Goal: Task Accomplishment & Management: Manage account settings

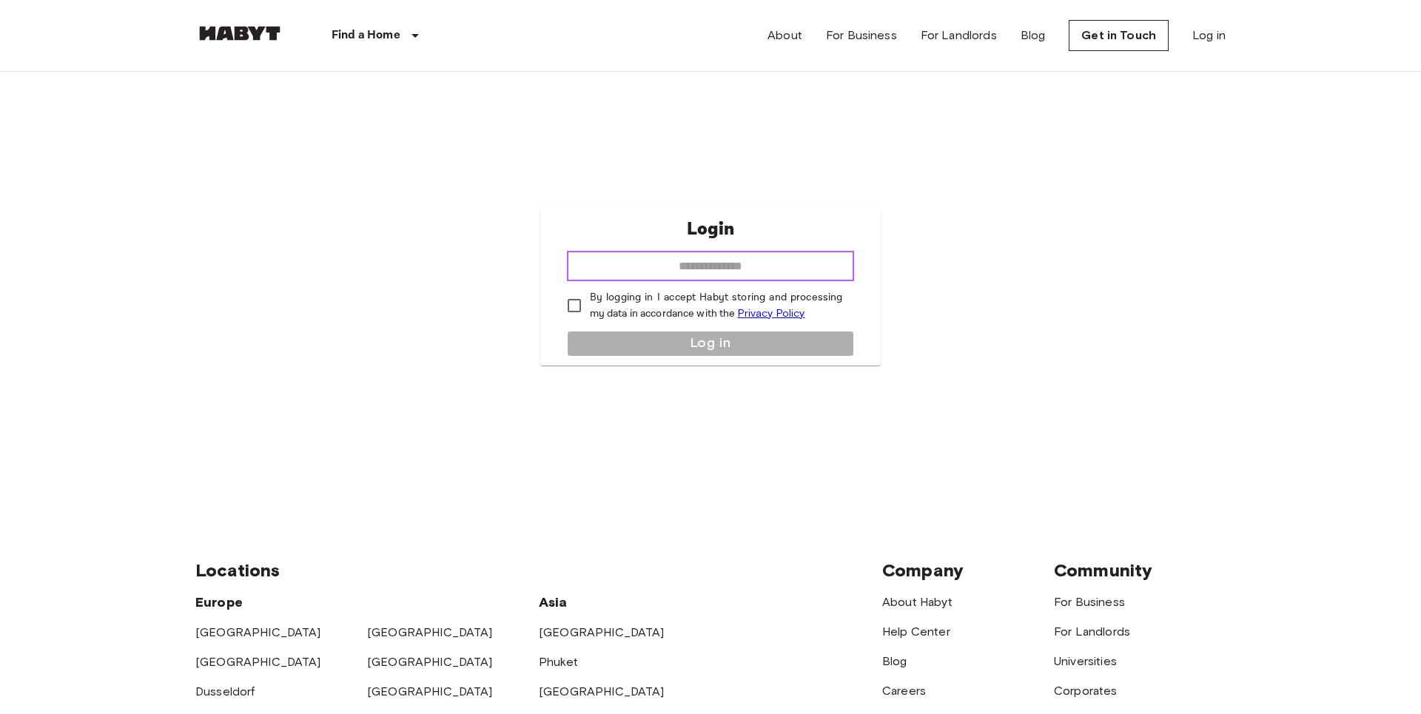
click at [761, 266] on input "email" at bounding box center [711, 267] width 288 height 30
type input "**********"
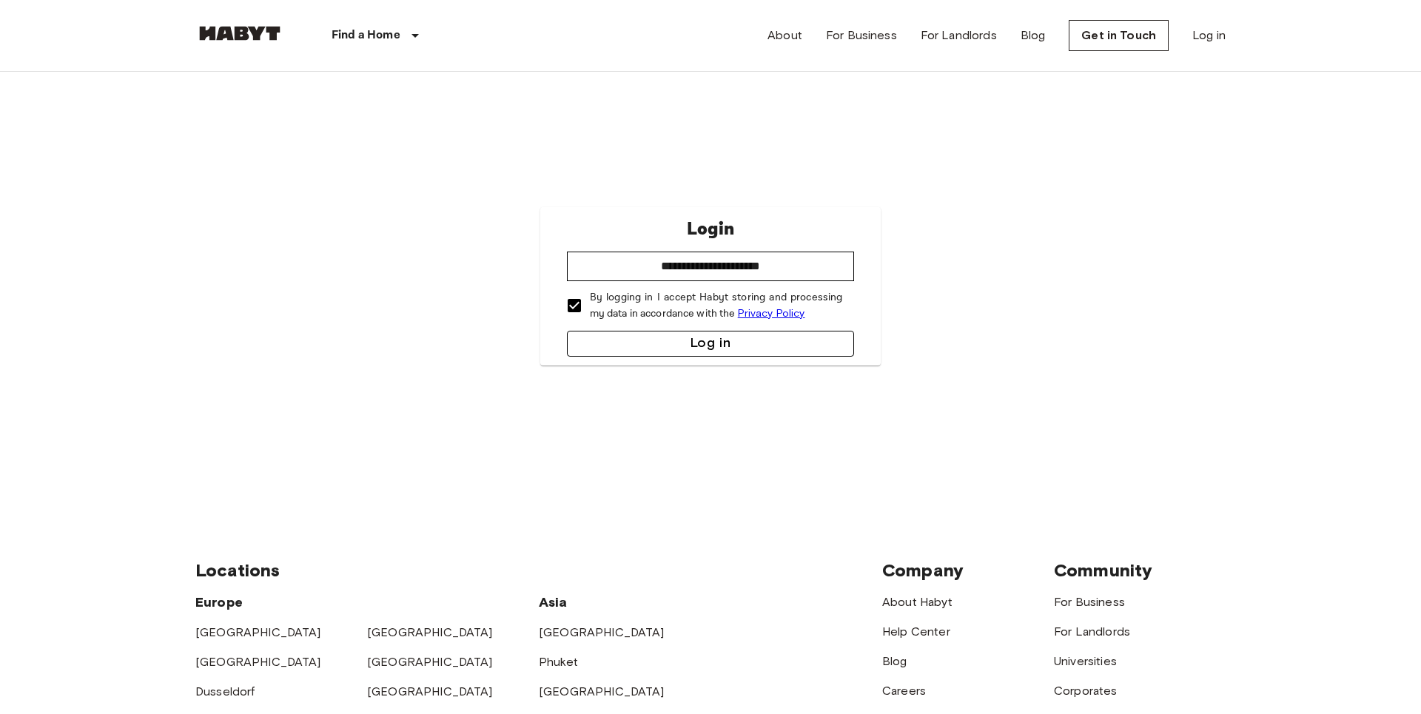
click at [613, 349] on button "Log in" at bounding box center [711, 344] width 288 height 26
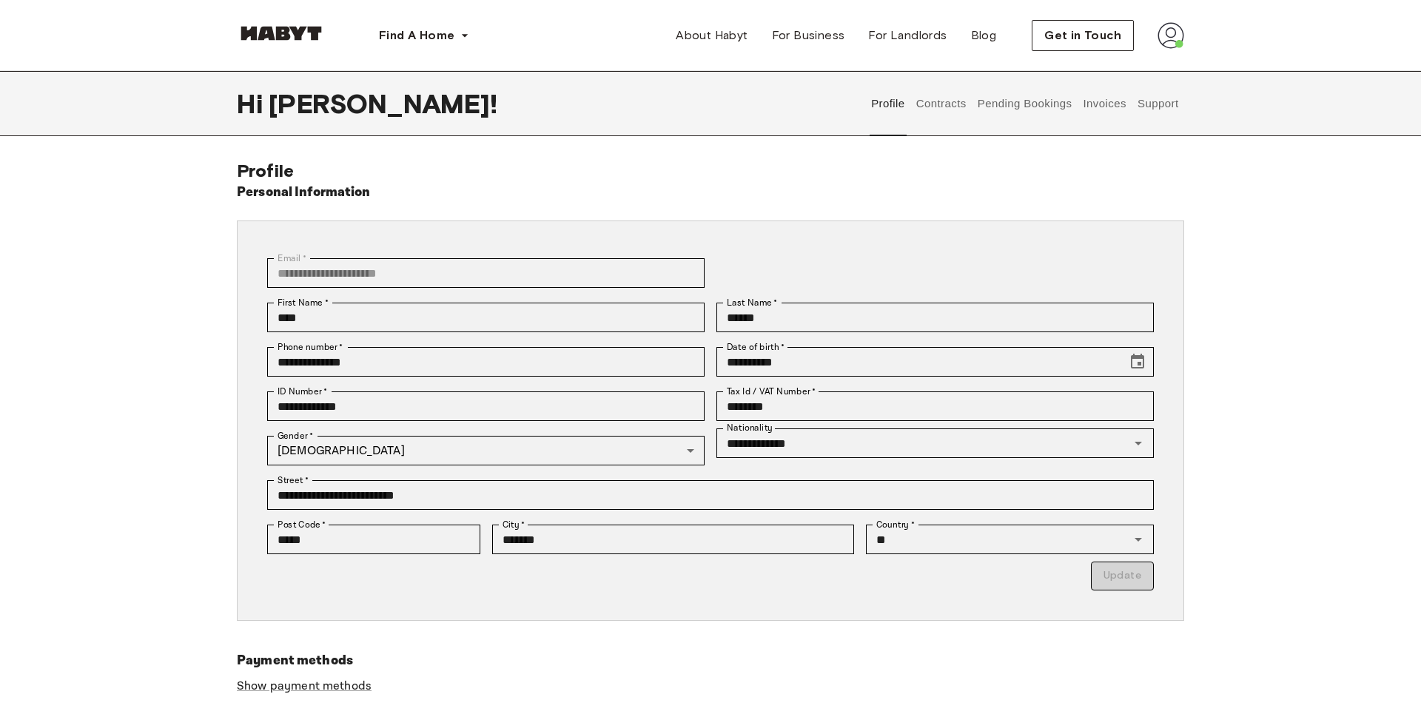
click at [926, 107] on button "Contracts" at bounding box center [941, 103] width 54 height 65
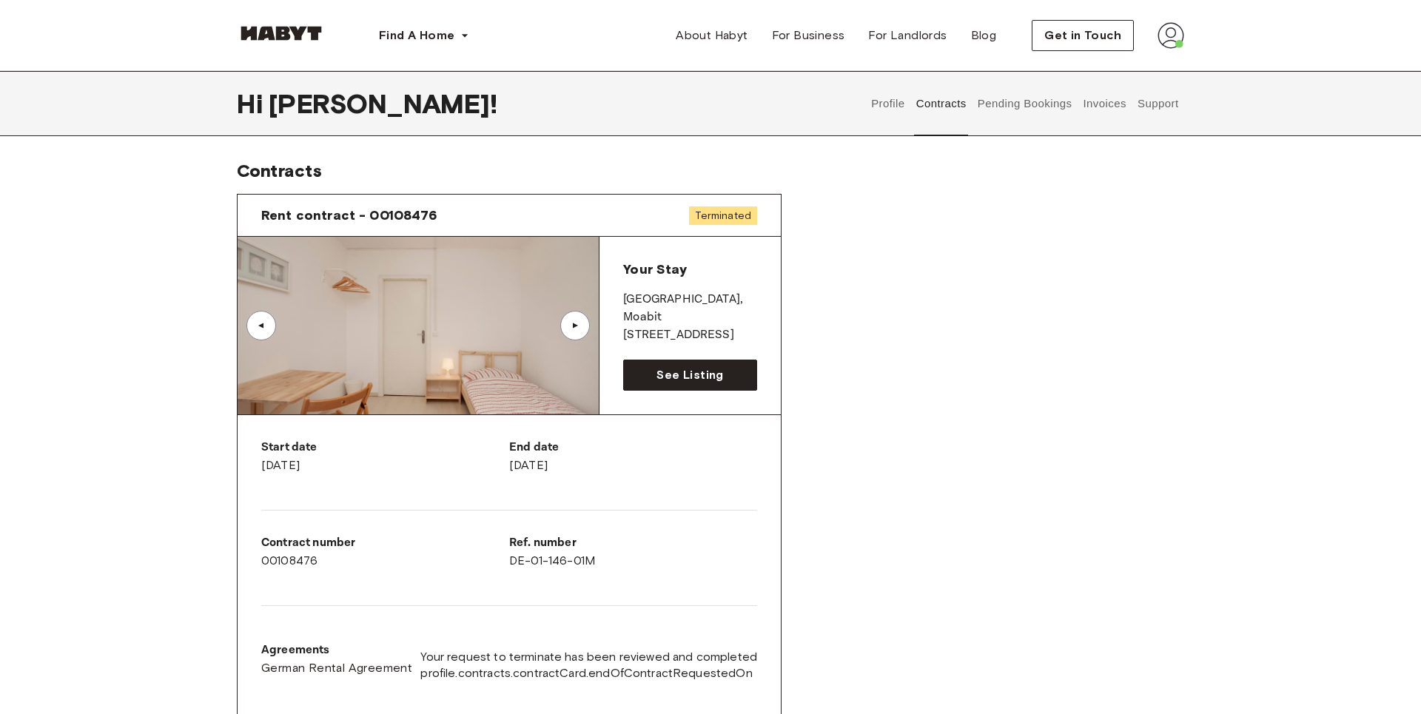
click at [1102, 98] on button "Invoices" at bounding box center [1104, 103] width 47 height 65
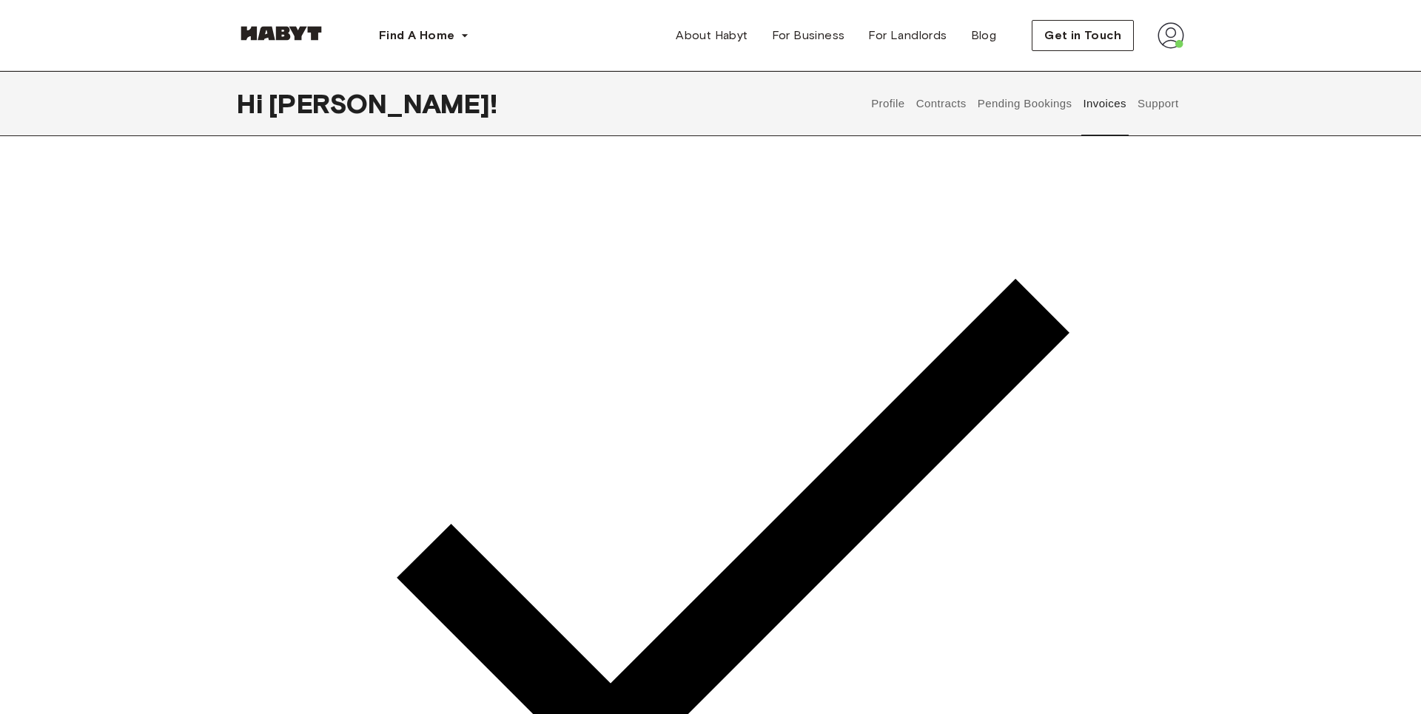
scroll to position [226, 0]
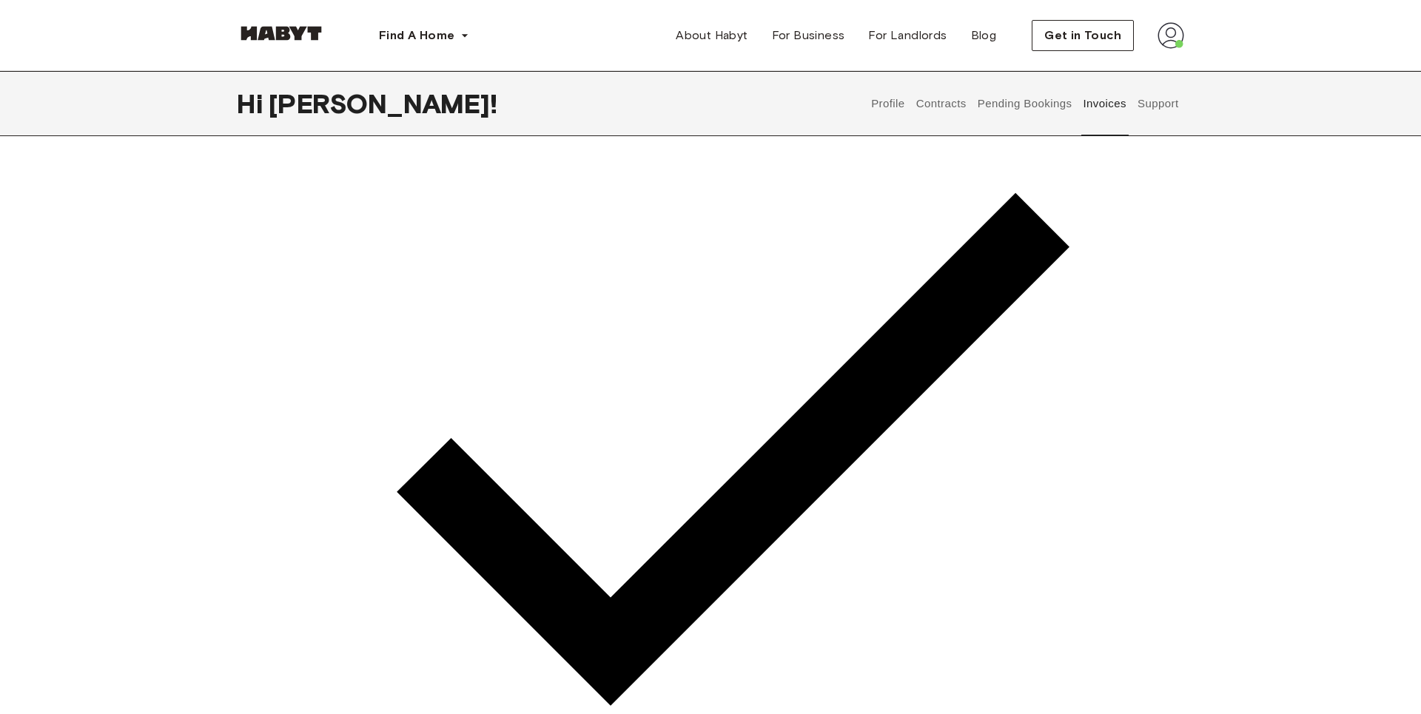
drag, startPoint x: 1100, startPoint y: 357, endPoint x: 1026, endPoint y: 363, distance: 74.2
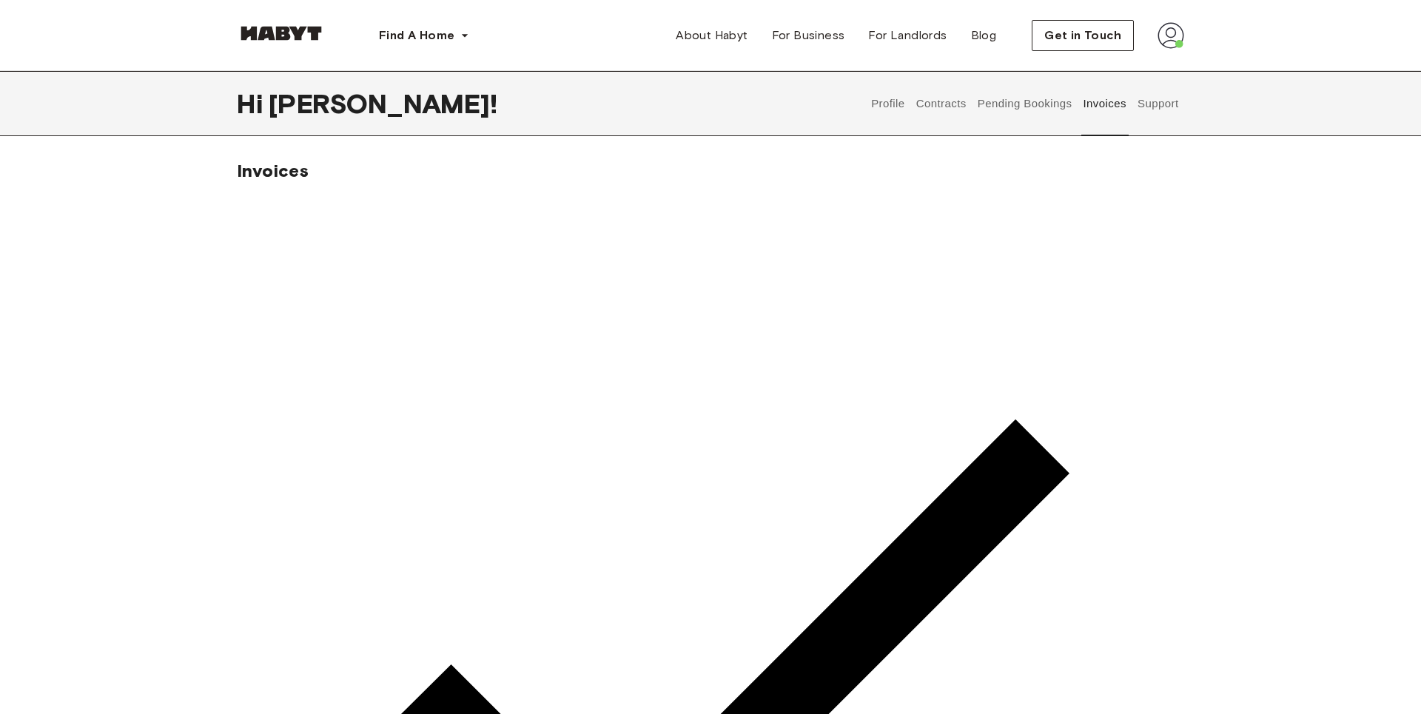
drag, startPoint x: 1003, startPoint y: 222, endPoint x: 1190, endPoint y: 228, distance: 186.6
drag, startPoint x: 290, startPoint y: 218, endPoint x: 380, endPoint y: 583, distance: 375.8
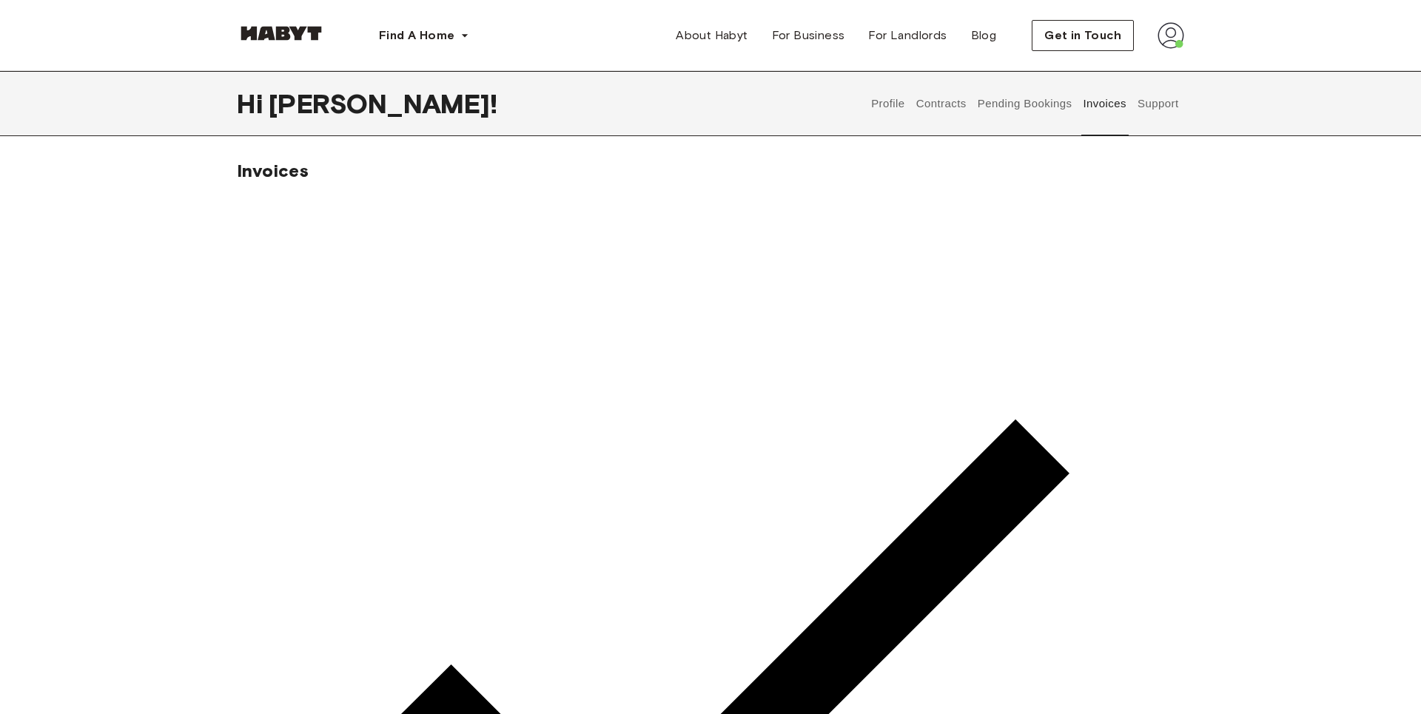
drag, startPoint x: 411, startPoint y: 576, endPoint x: 412, endPoint y: 585, distance: 9.7
drag, startPoint x: 449, startPoint y: 594, endPoint x: 286, endPoint y: 223, distance: 405.2
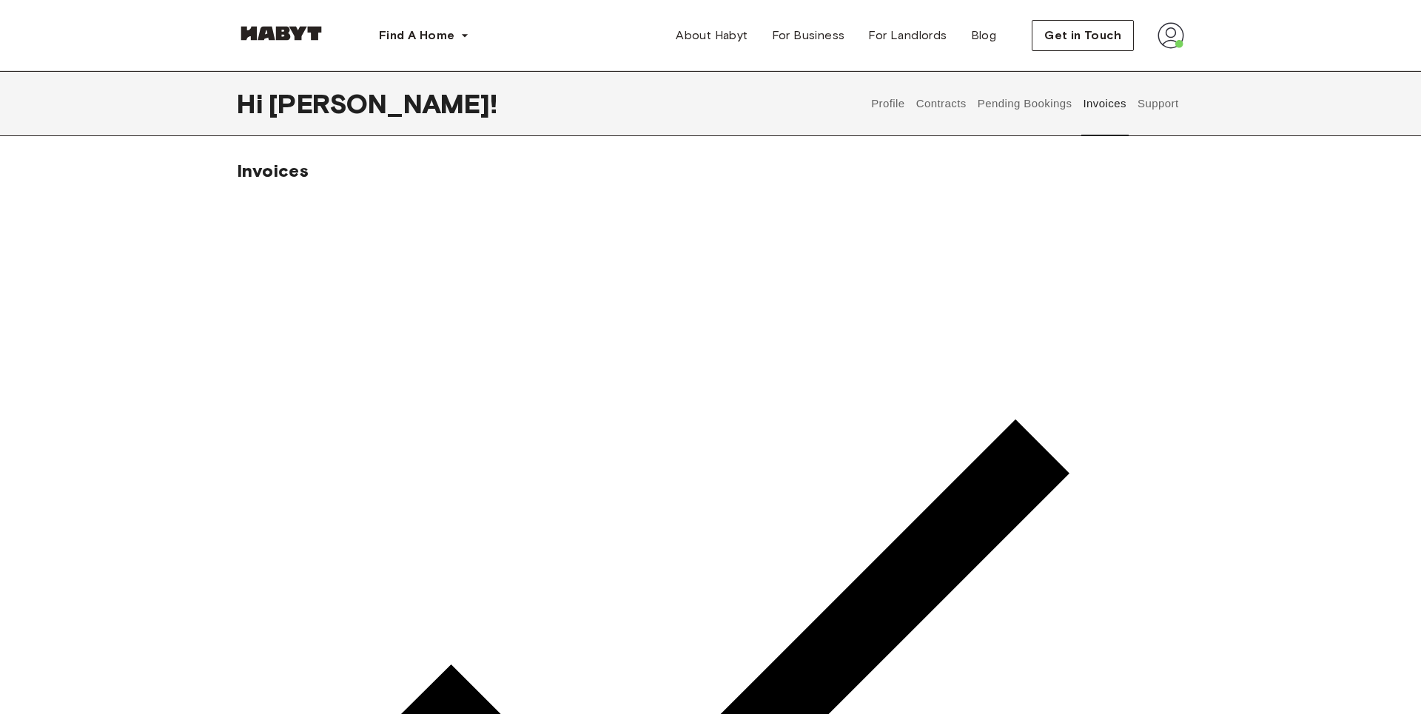
drag, startPoint x: 1132, startPoint y: 584, endPoint x: 186, endPoint y: 202, distance: 1020.5
drag, startPoint x: 1000, startPoint y: 405, endPoint x: 1137, endPoint y: 407, distance: 136.9
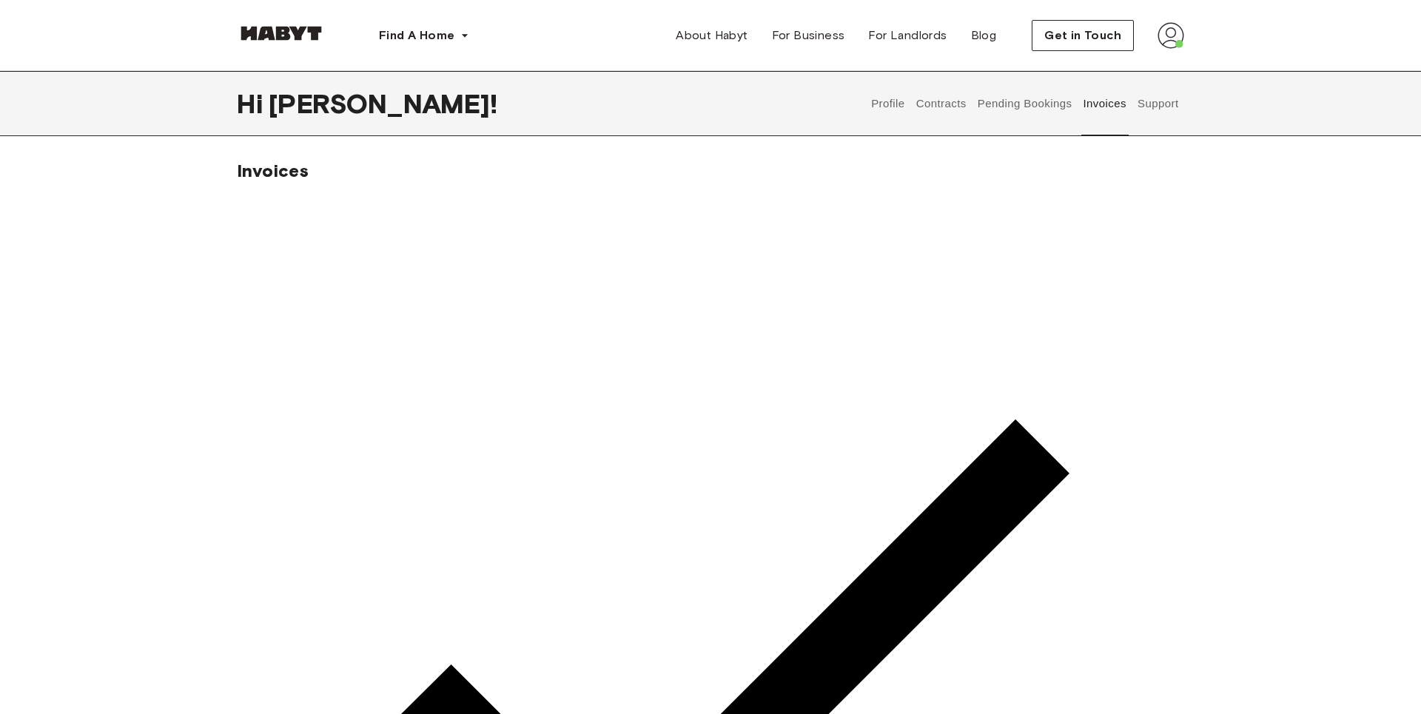
drag, startPoint x: 995, startPoint y: 224, endPoint x: 1125, endPoint y: 224, distance: 131.0
drag, startPoint x: 1108, startPoint y: 402, endPoint x: 285, endPoint y: 386, distance: 823.7
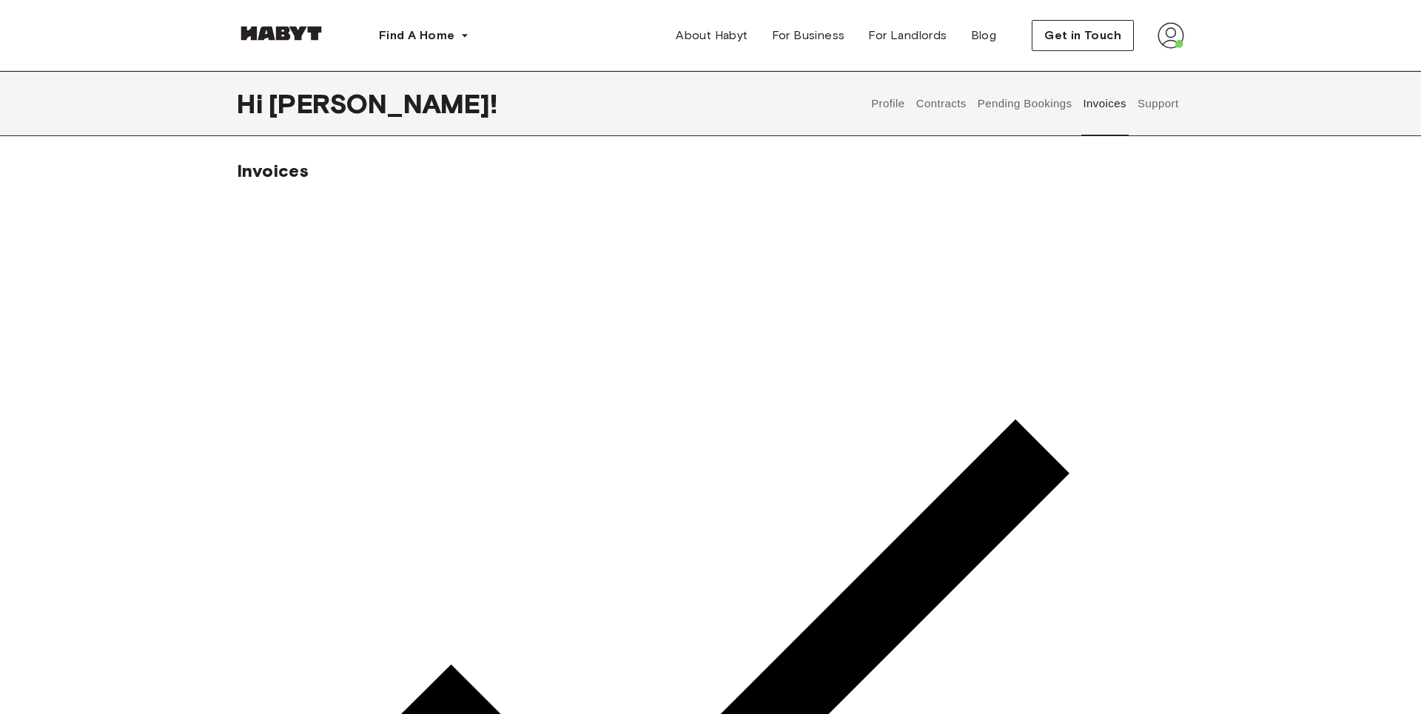
drag, startPoint x: 1125, startPoint y: 406, endPoint x: 269, endPoint y: 403, distance: 856.1
drag, startPoint x: 1012, startPoint y: 455, endPoint x: 1142, endPoint y: 455, distance: 131.0
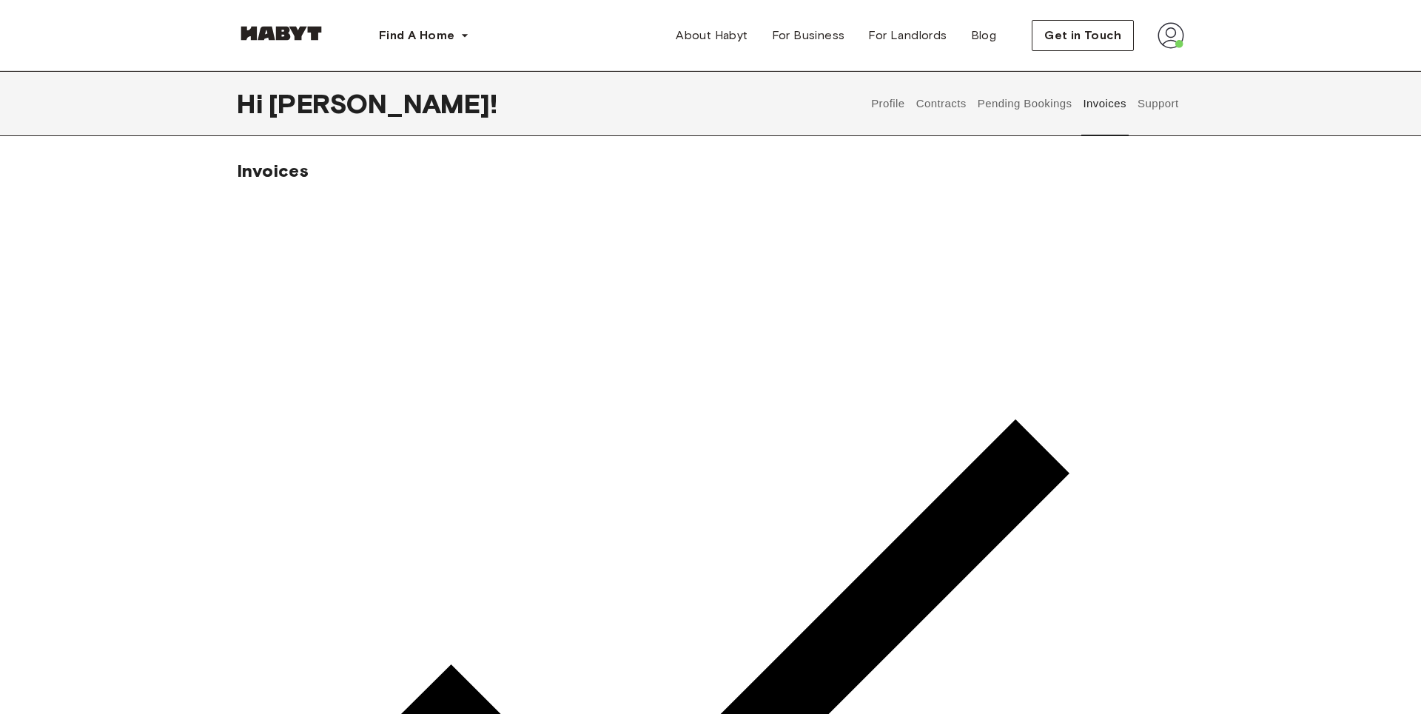
drag, startPoint x: 1099, startPoint y: 560, endPoint x: 286, endPoint y: 395, distance: 829.1
drag, startPoint x: 1034, startPoint y: 604, endPoint x: 1074, endPoint y: 599, distance: 41.0
drag, startPoint x: 1130, startPoint y: 585, endPoint x: 256, endPoint y: 386, distance: 896.1
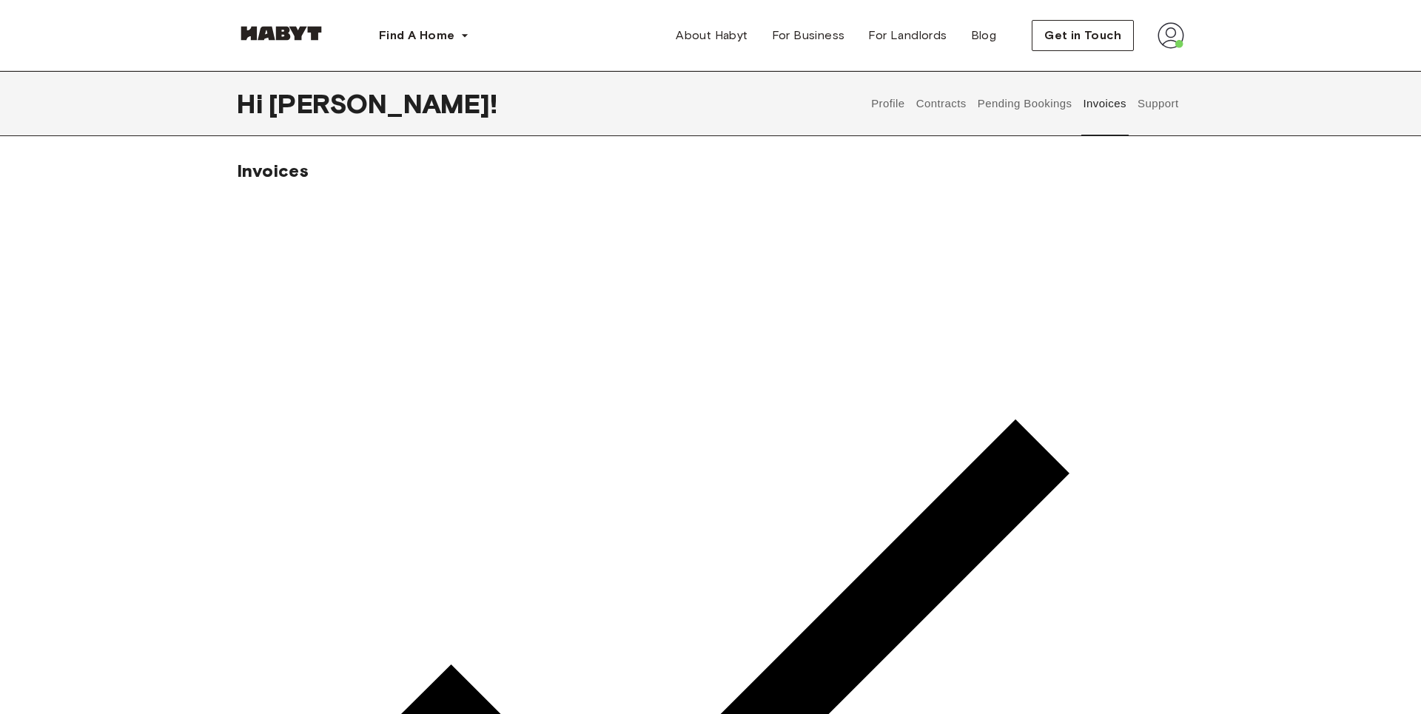
click at [1118, 108] on button "Invoices" at bounding box center [1104, 103] width 47 height 65
click at [1018, 101] on button "Pending Bookings" at bounding box center [1024, 103] width 98 height 65
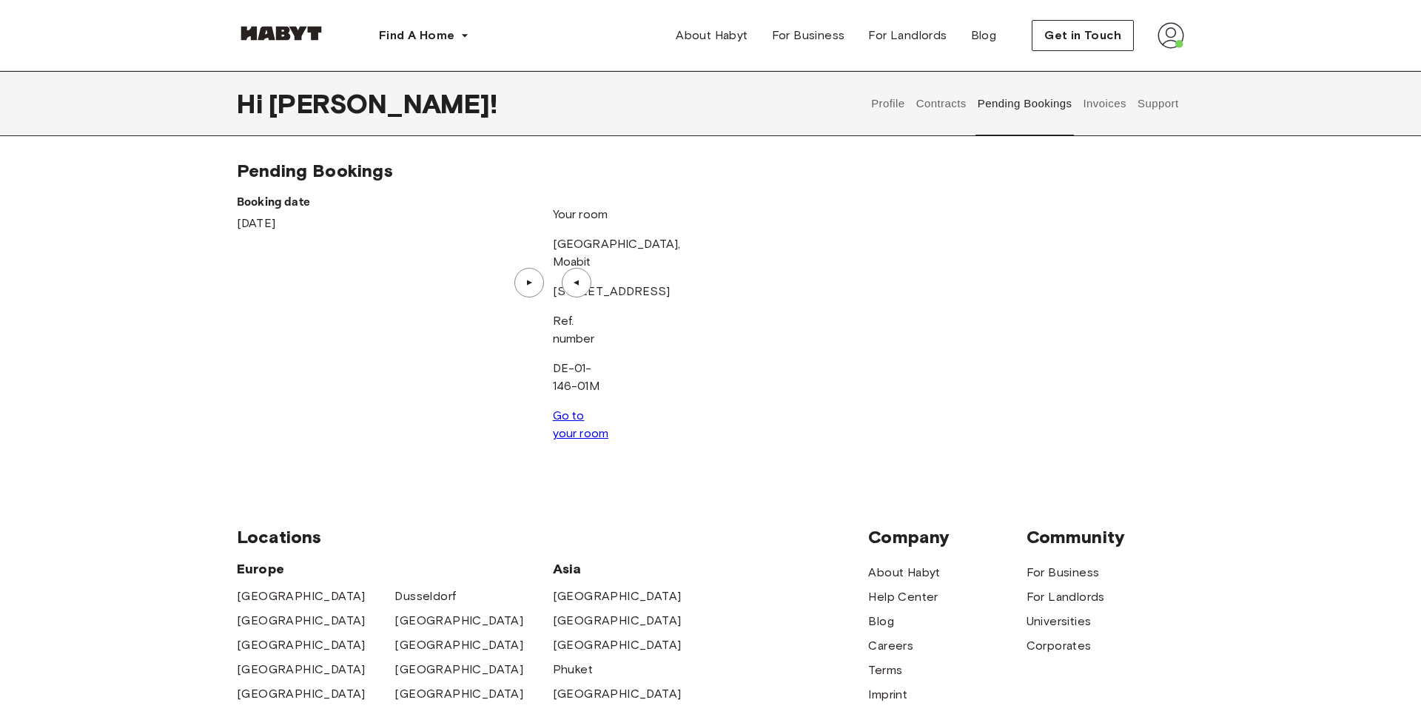
click at [1099, 98] on button "Invoices" at bounding box center [1104, 103] width 47 height 65
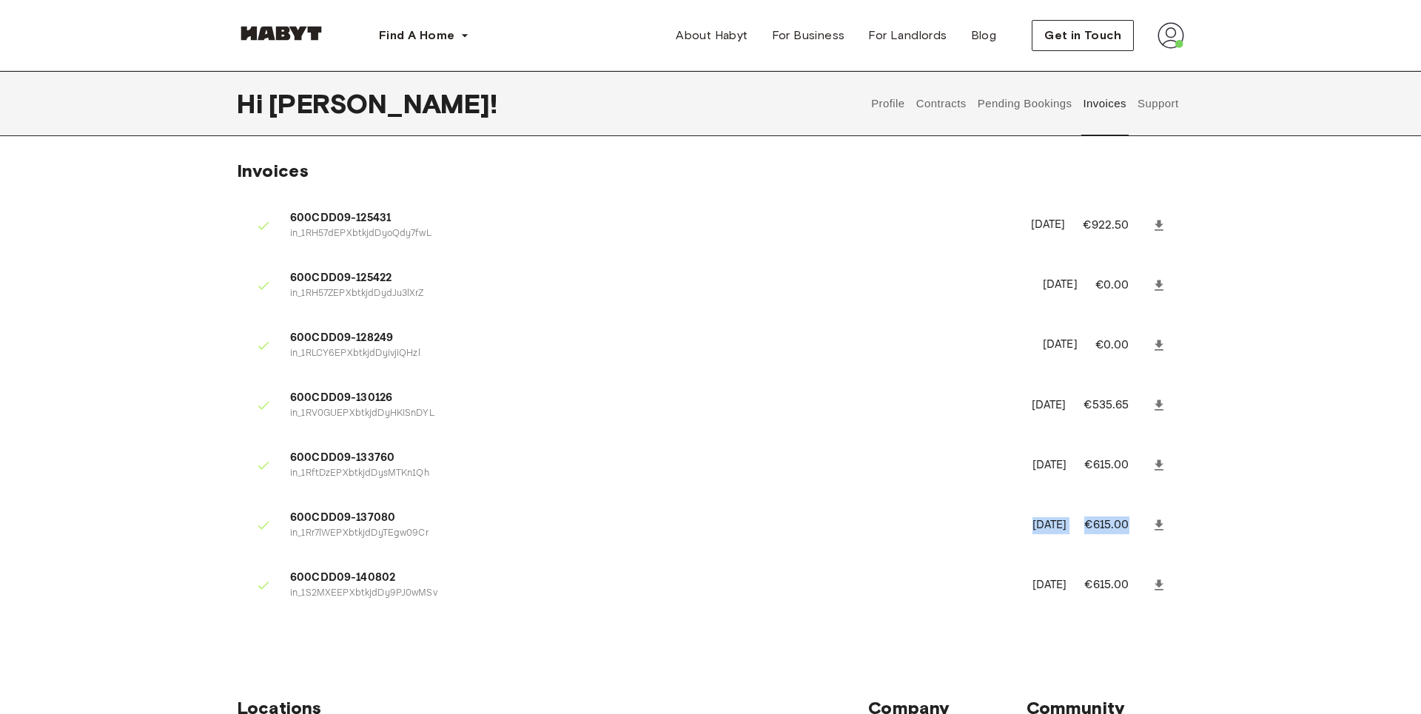
drag, startPoint x: 978, startPoint y: 526, endPoint x: 1131, endPoint y: 524, distance: 152.4
click at [1131, 524] on li "600CDD09-137080 in_1Rr7lWEPXbtkjdDyTEgw09Cr August 1st, 2025 €615.00" at bounding box center [710, 524] width 947 height 51
drag, startPoint x: 289, startPoint y: 516, endPoint x: 460, endPoint y: 531, distance: 172.3
click at [460, 531] on li "600CDD09-137080 in_1Rr7lWEPXbtkjdDyTEgw09Cr August 1st, 2025 €615.00" at bounding box center [710, 524] width 947 height 51
drag, startPoint x: 289, startPoint y: 457, endPoint x: 447, endPoint y: 479, distance: 159.3
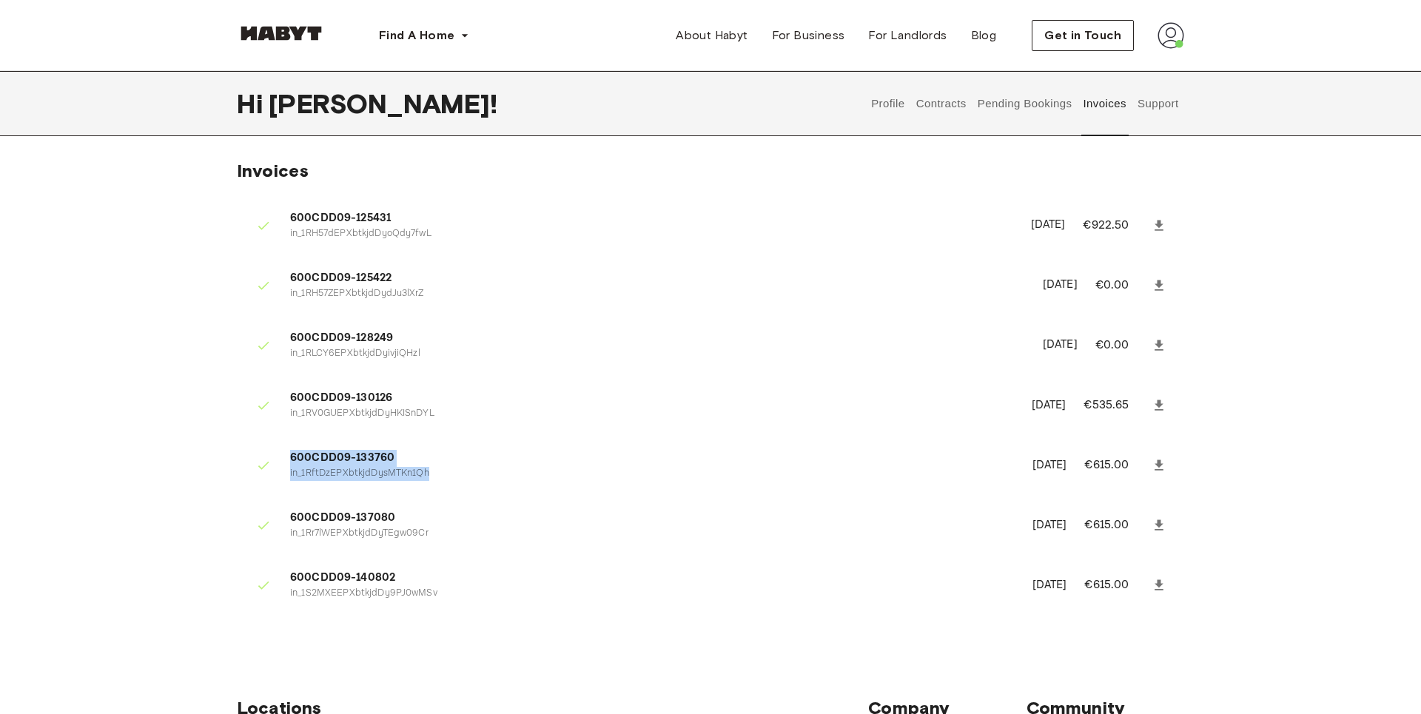
click at [447, 479] on li "600CDD09-133760 in_1RftDzEPXbtkjdDysMTKn1Qh July 1st, 2025 €615.00" at bounding box center [710, 465] width 947 height 51
drag, startPoint x: 1131, startPoint y: 463, endPoint x: 288, endPoint y: 463, distance: 843.6
click at [288, 463] on li "600CDD09-133760 in_1RftDzEPXbtkjdDysMTKn1Qh July 1st, 2025 €615.00" at bounding box center [710, 465] width 947 height 51
drag, startPoint x: 991, startPoint y: 582, endPoint x: 1119, endPoint y: 585, distance: 128.0
click at [1119, 585] on li "600CDD09-140802 in_1S2MXEEPXbtkjdDy9PJ0wMSv September 1st, 2025 €615.00" at bounding box center [710, 584] width 947 height 51
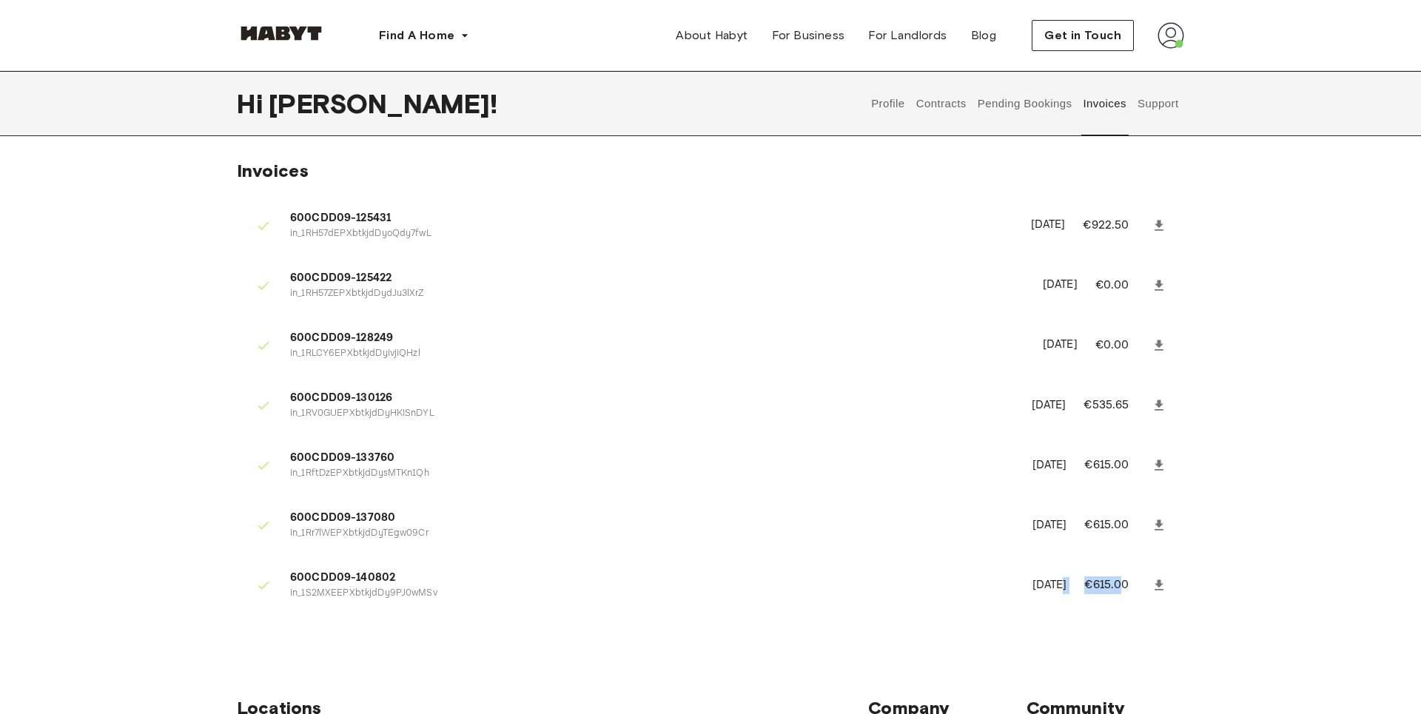
click at [940, 102] on button "Contracts" at bounding box center [941, 103] width 54 height 65
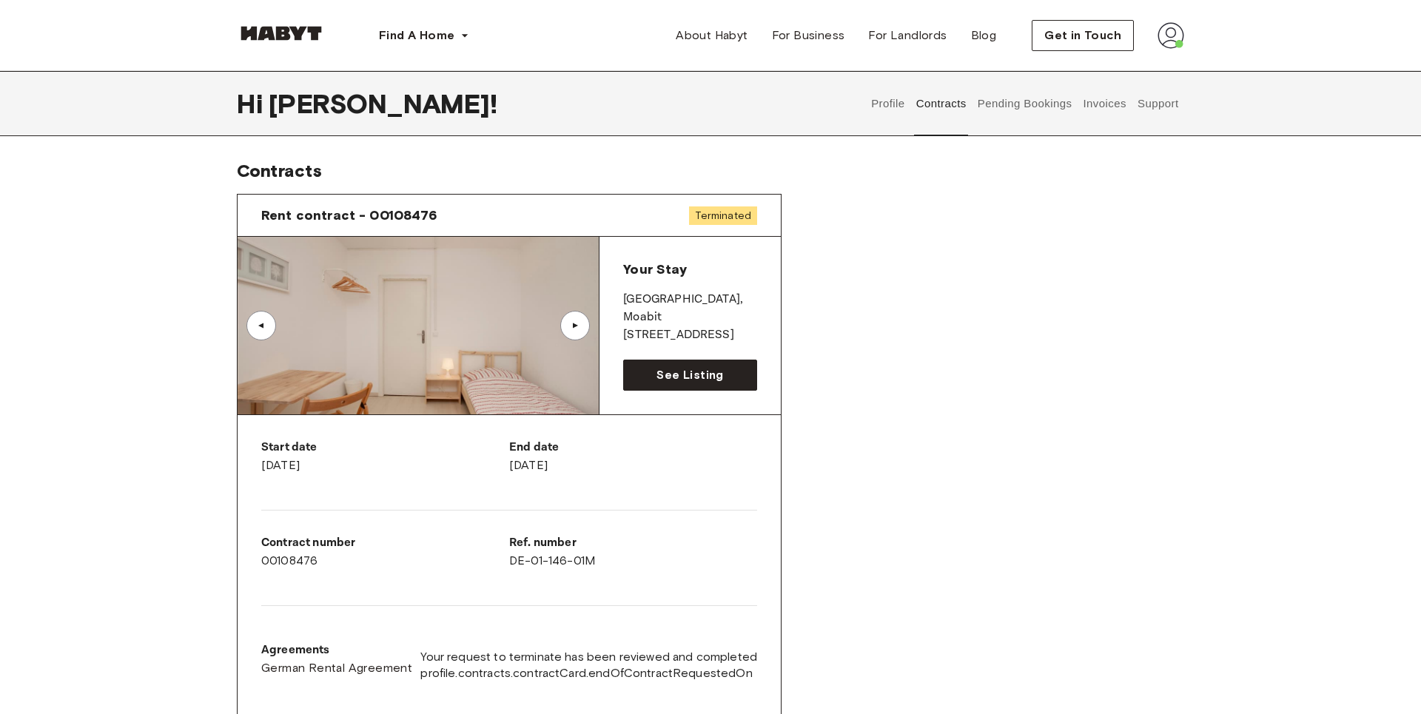
drag, startPoint x: 531, startPoint y: 464, endPoint x: 645, endPoint y: 471, distance: 114.2
click at [645, 471] on div "End date September 30th, 2025" at bounding box center [633, 457] width 248 height 36
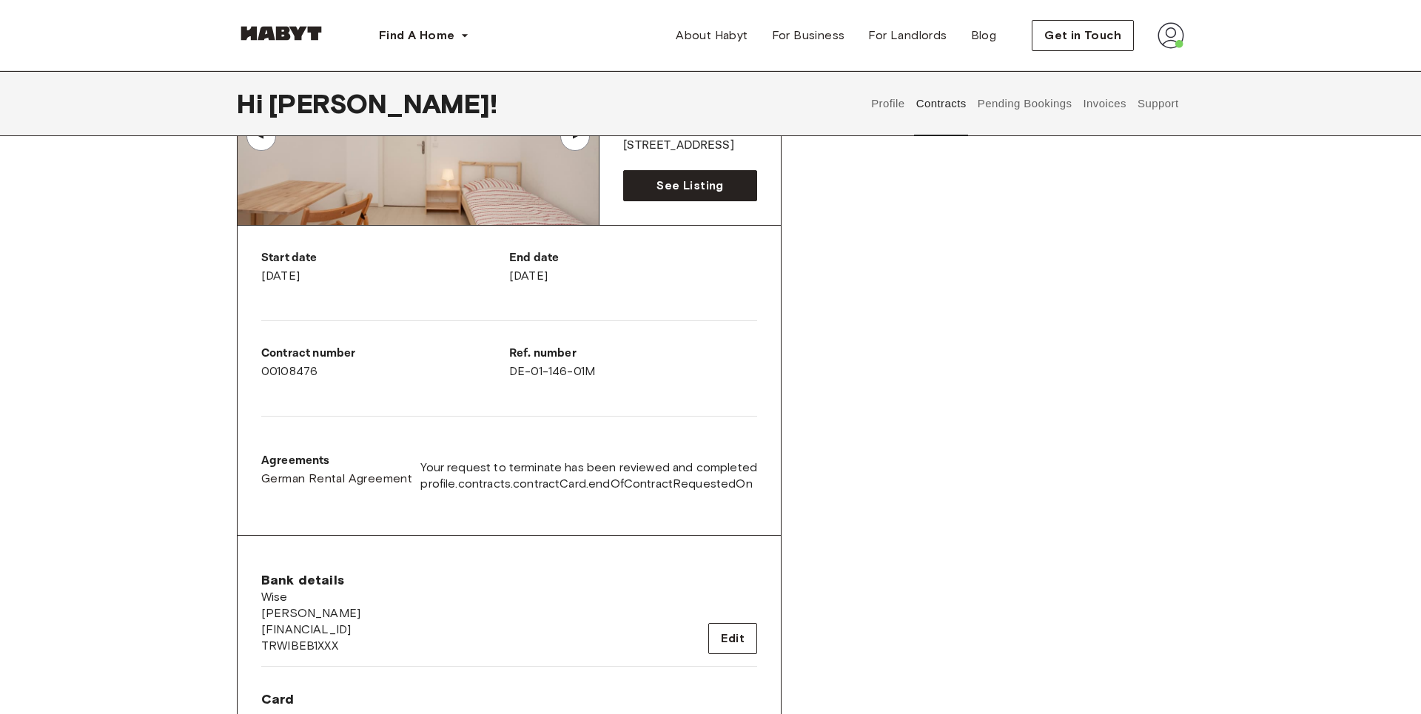
scroll to position [226, 0]
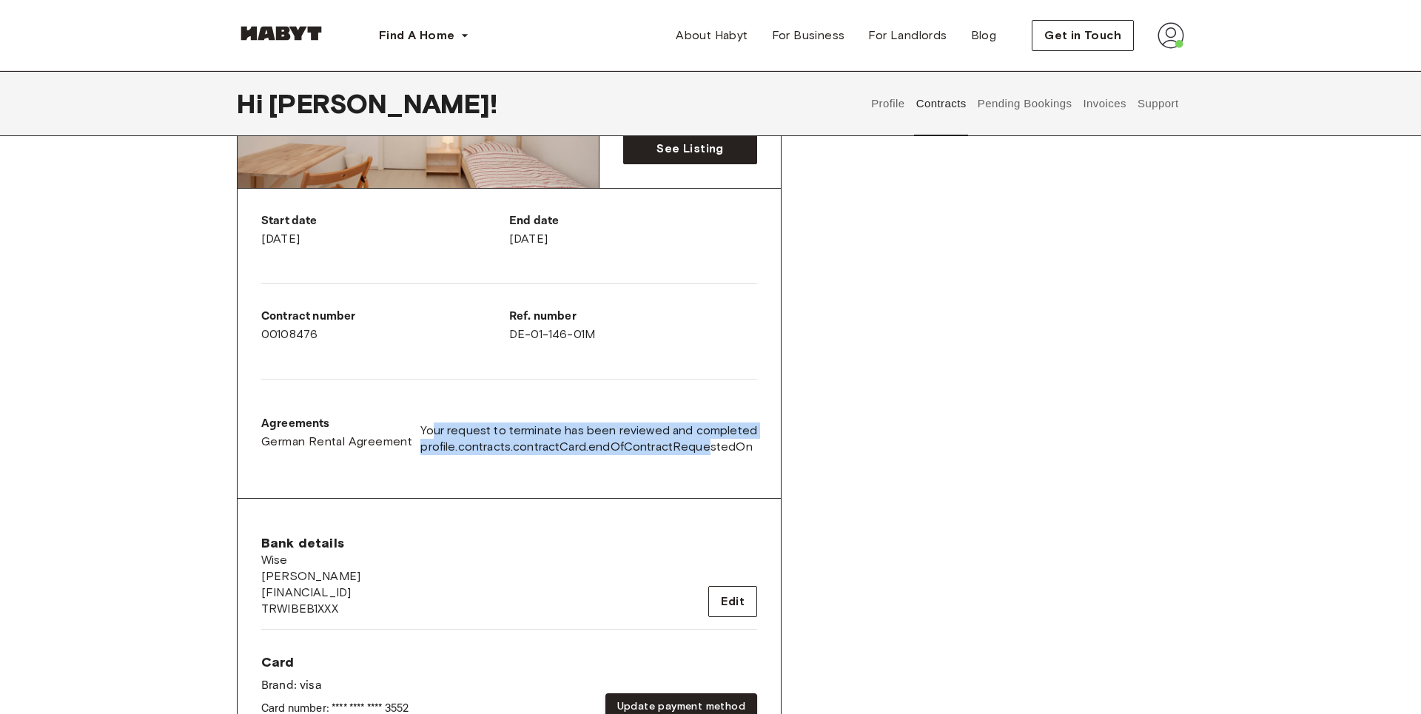
drag, startPoint x: 442, startPoint y: 428, endPoint x: 707, endPoint y: 459, distance: 266.7
click at [707, 459] on div "Agreements German Rental Agreement Your request to terminate has been reviewed …" at bounding box center [509, 438] width 496 height 47
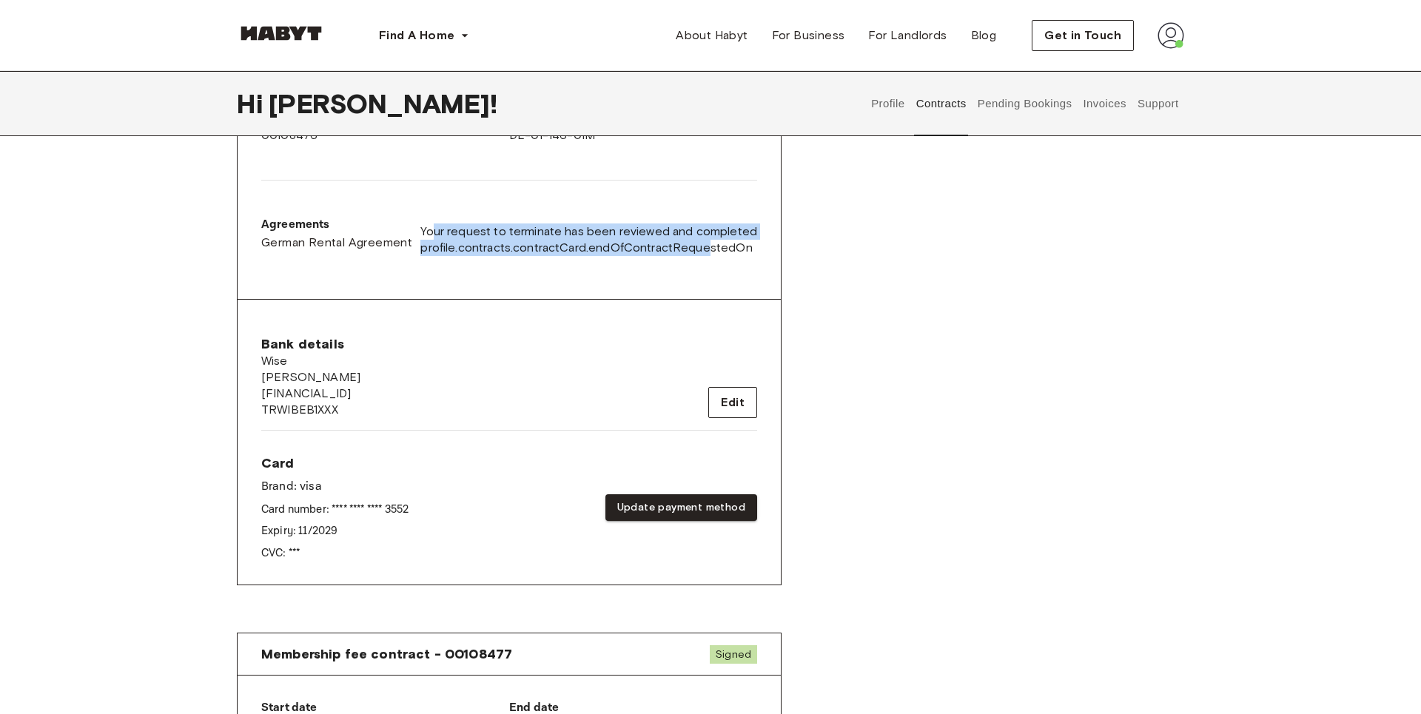
scroll to position [453, 0]
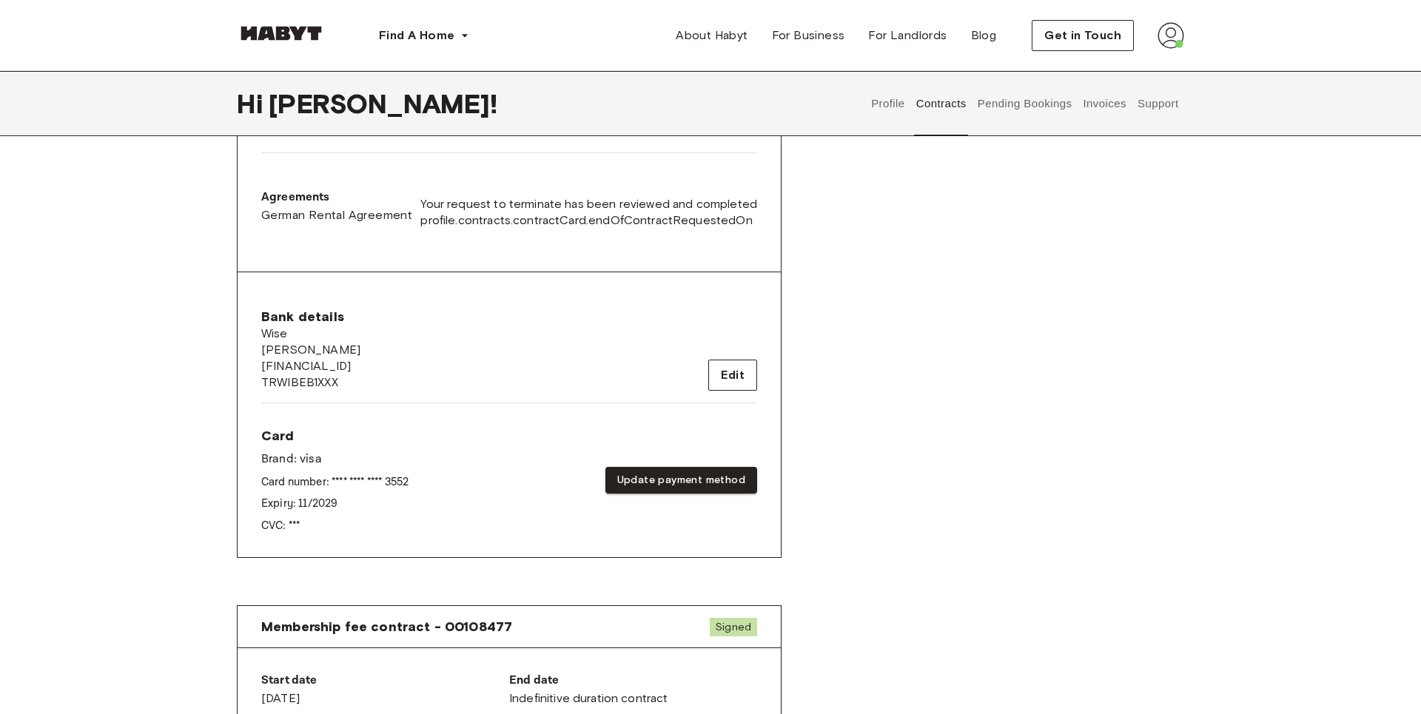
click at [474, 337] on div "Bank details Wise Liam Lester Lumley BE68967709600634 TRWIBEB1XXX Edit" at bounding box center [509, 349] width 496 height 83
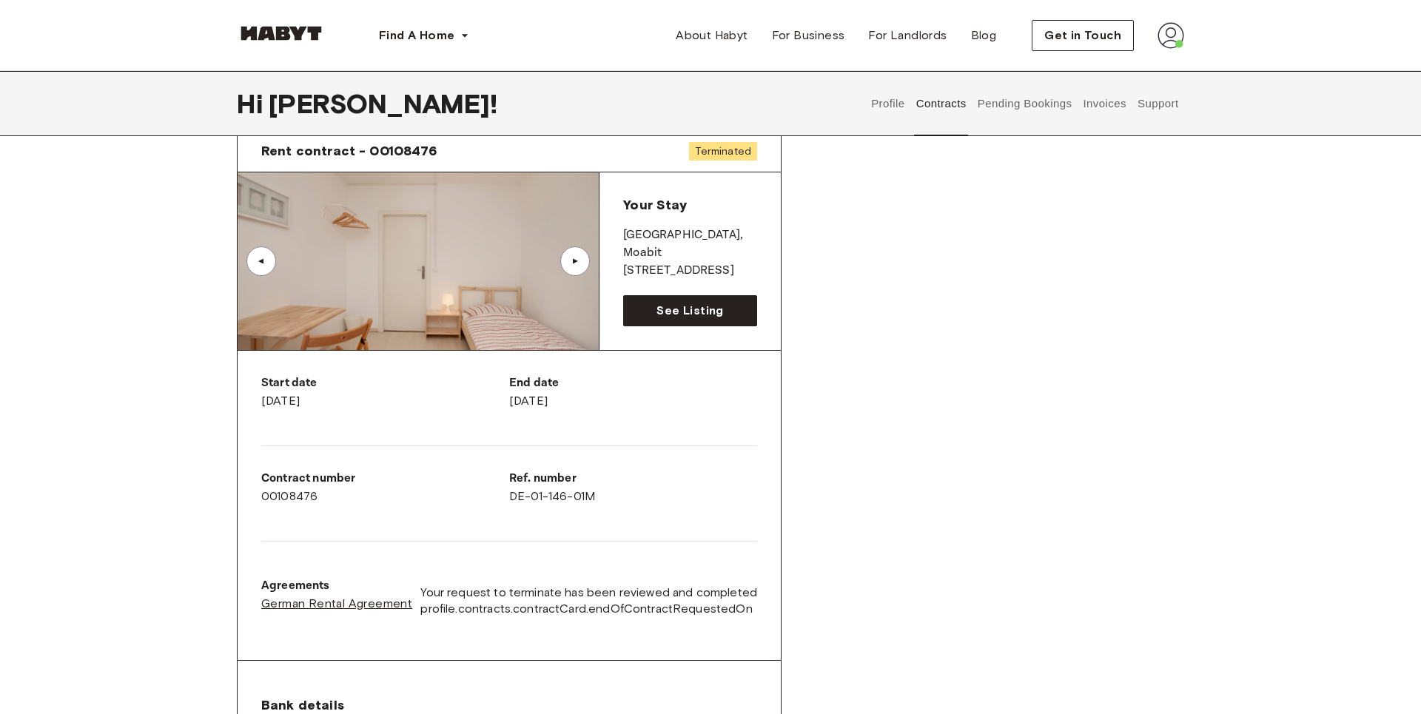
scroll to position [0, 0]
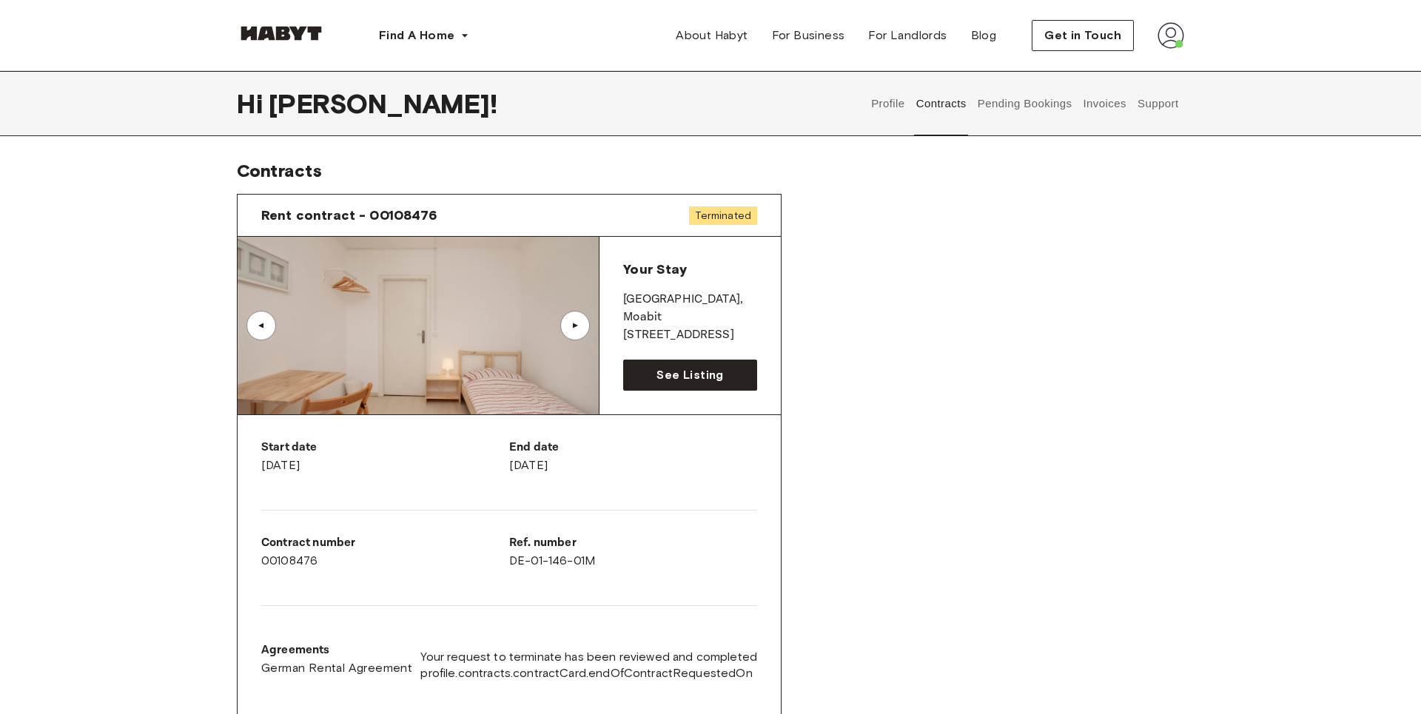
click at [883, 106] on button "Profile" at bounding box center [888, 103] width 38 height 65
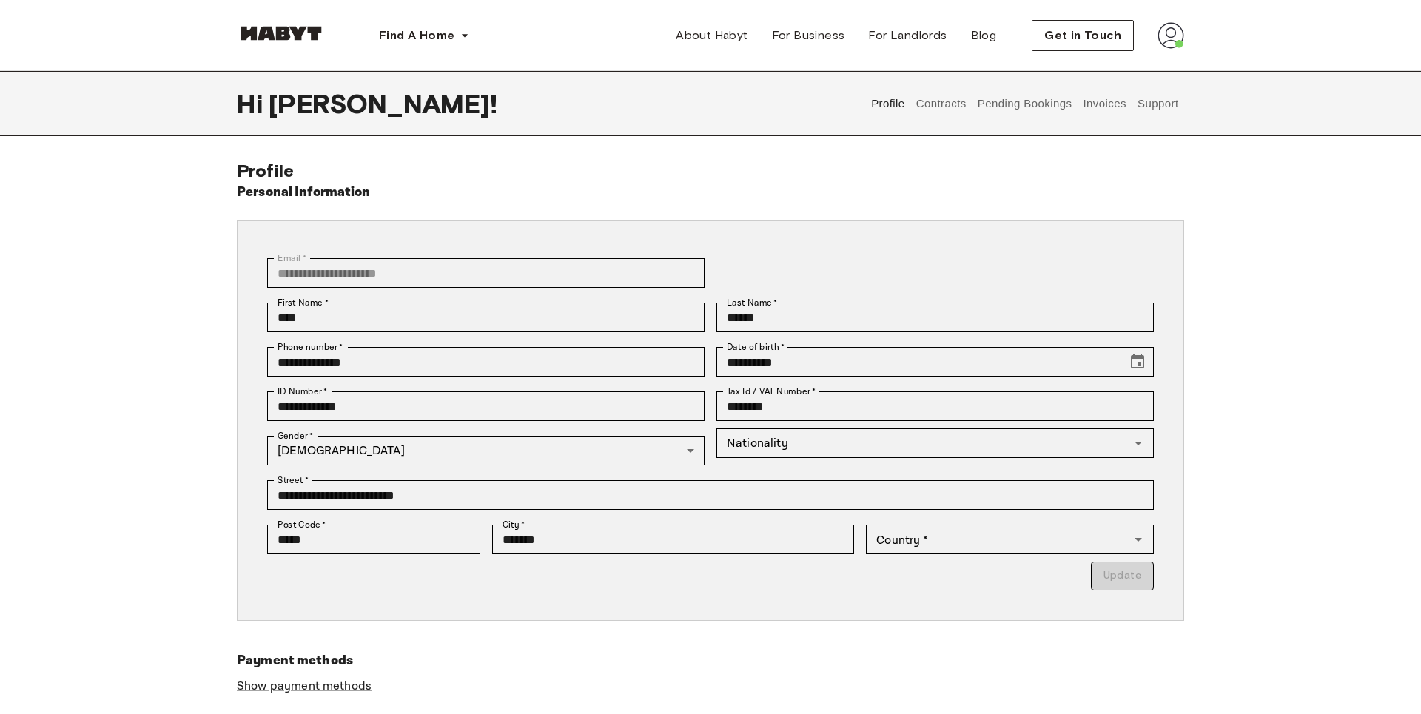
type input "**********"
type input "**"
click at [929, 100] on button "Contracts" at bounding box center [941, 103] width 54 height 65
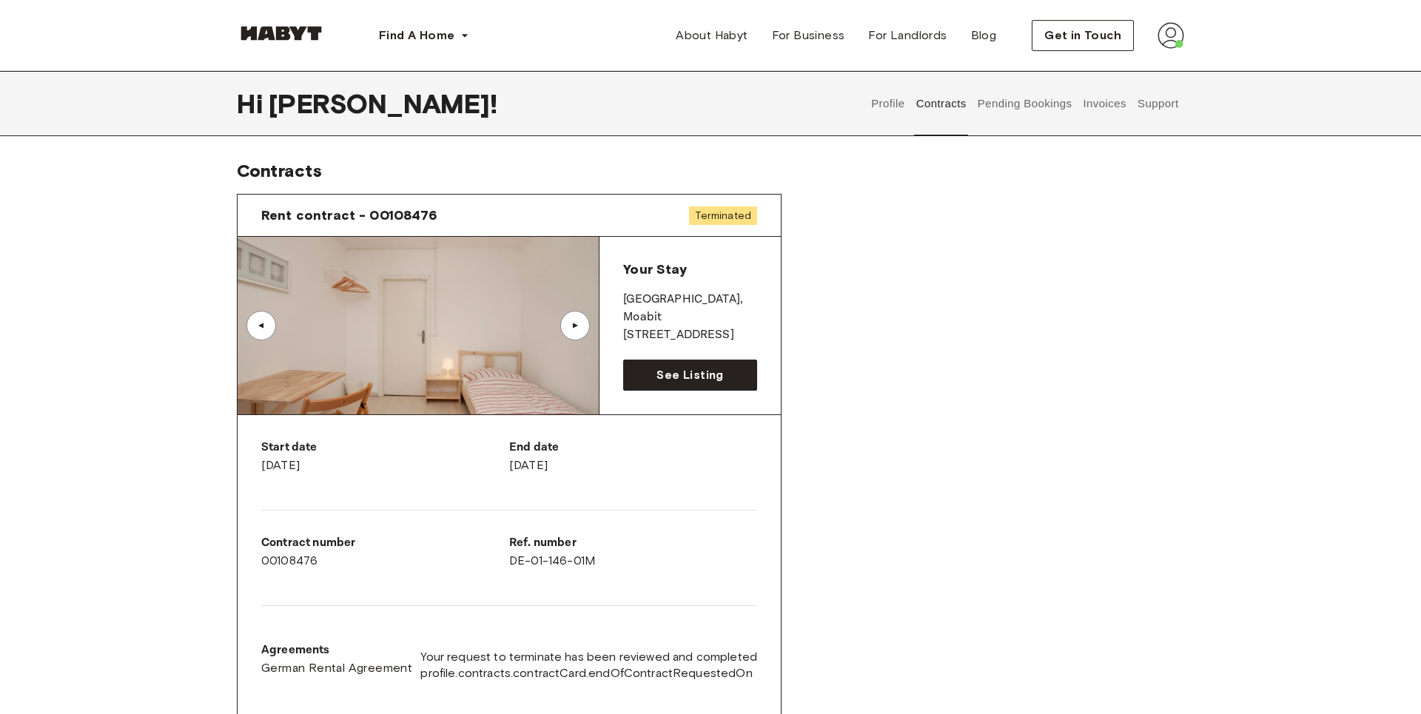
click at [573, 329] on div "▲" at bounding box center [575, 325] width 15 height 9
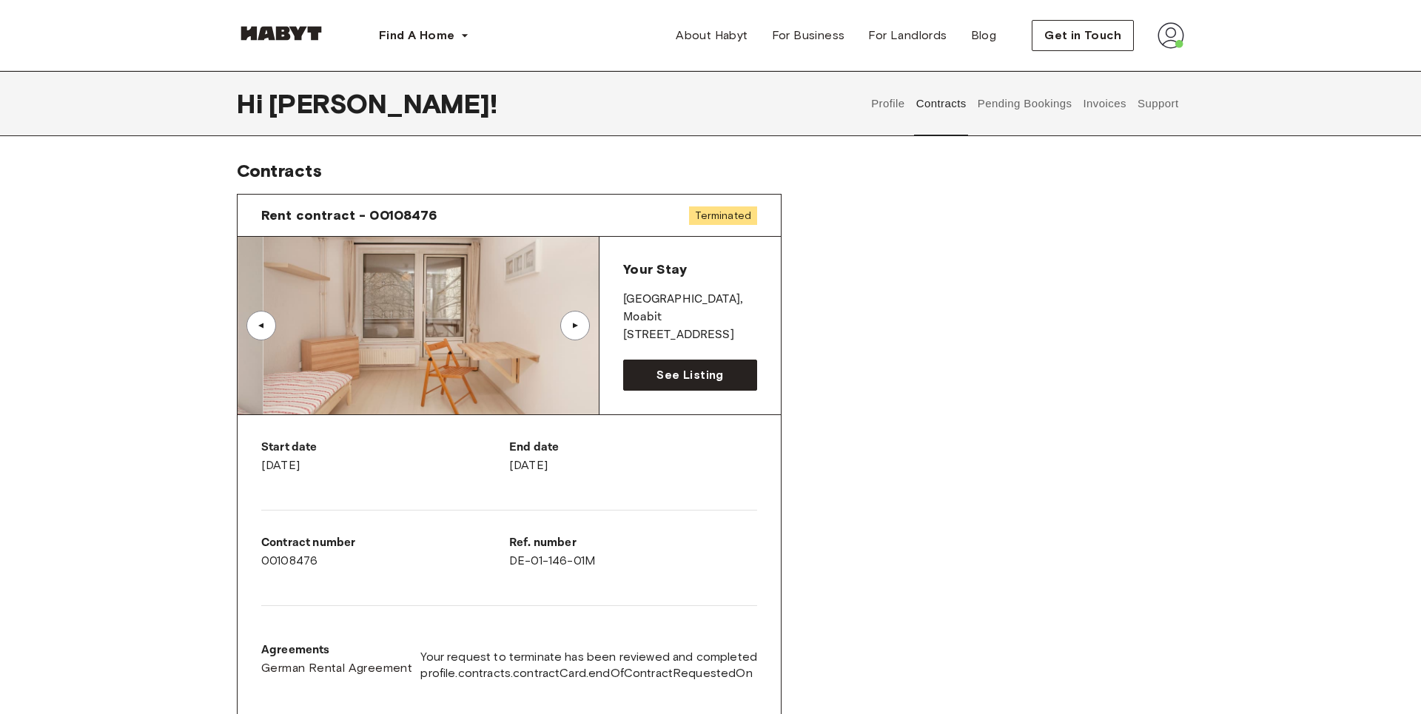
click at [573, 329] on div "▲" at bounding box center [575, 325] width 15 height 9
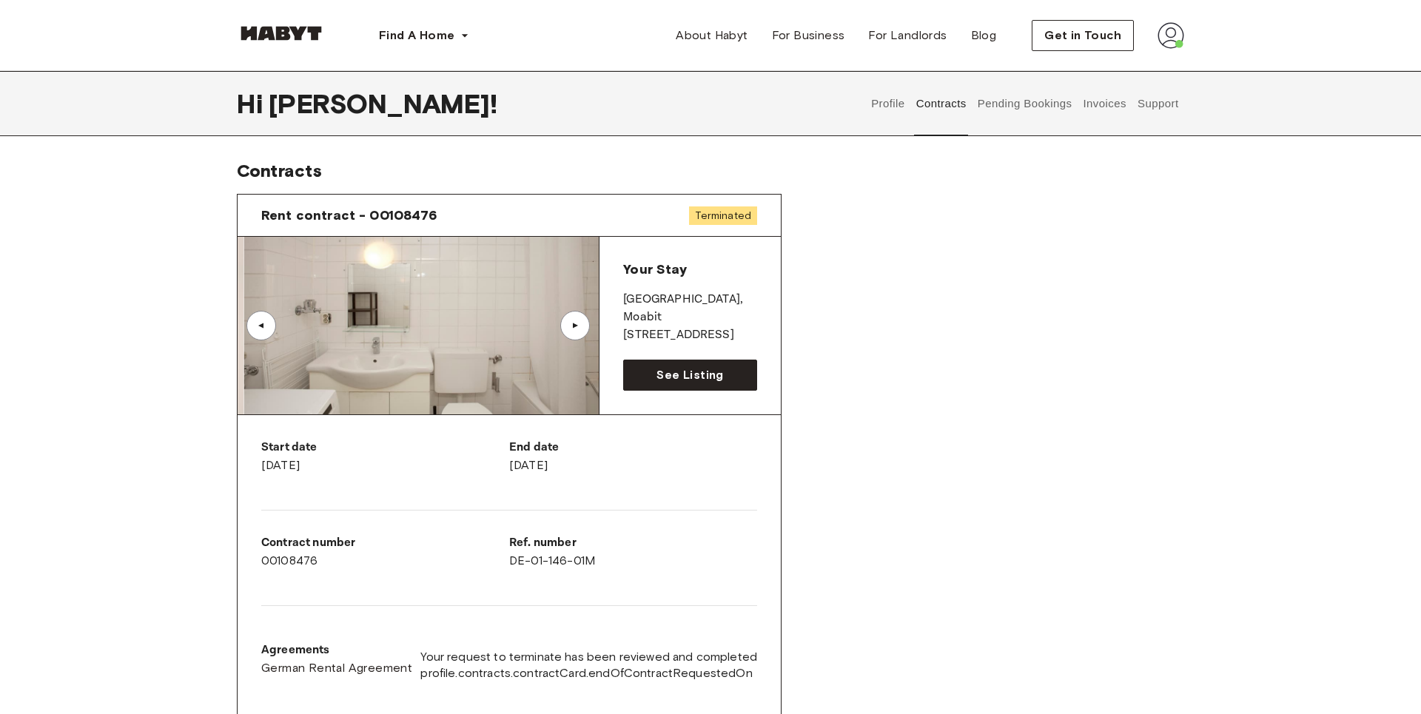
click at [573, 329] on div "▲" at bounding box center [575, 325] width 15 height 9
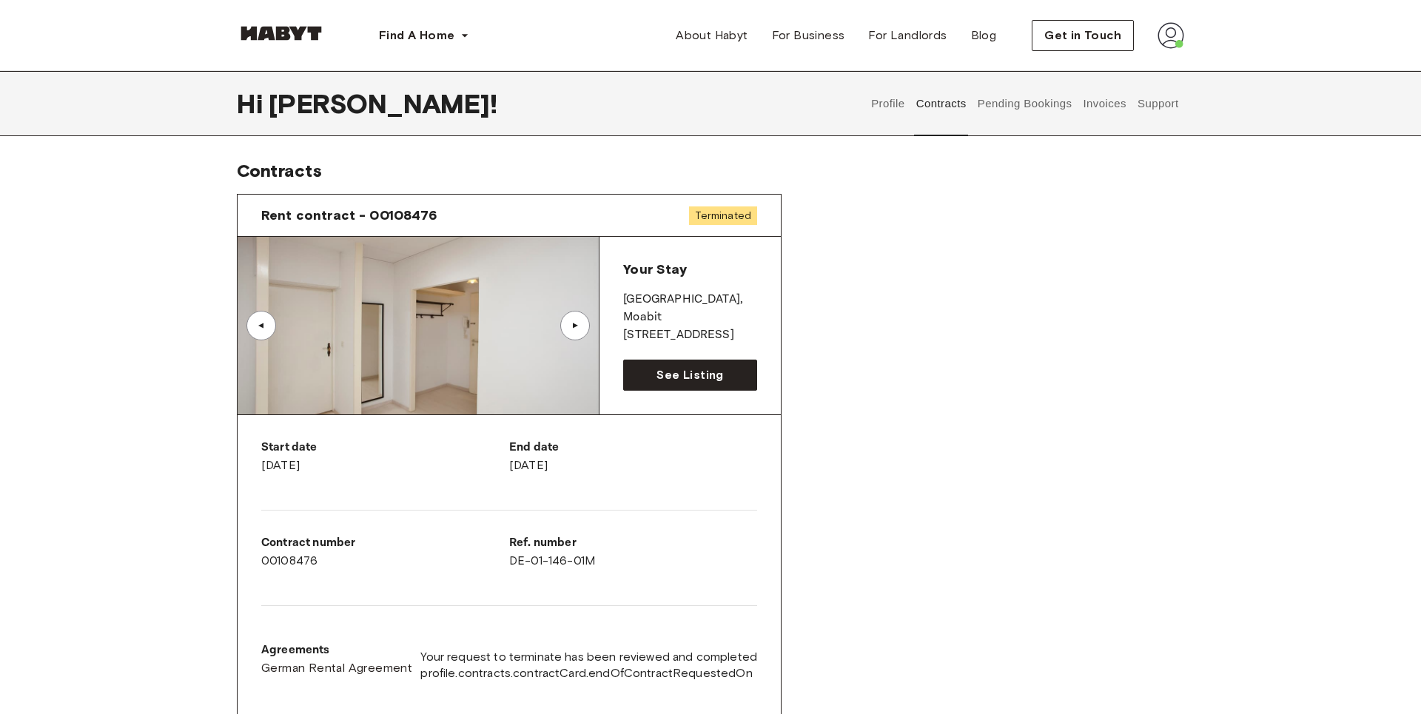
click at [242, 323] on img at bounding box center [418, 326] width 361 height 178
click at [258, 325] on div "▲" at bounding box center [261, 325] width 15 height 9
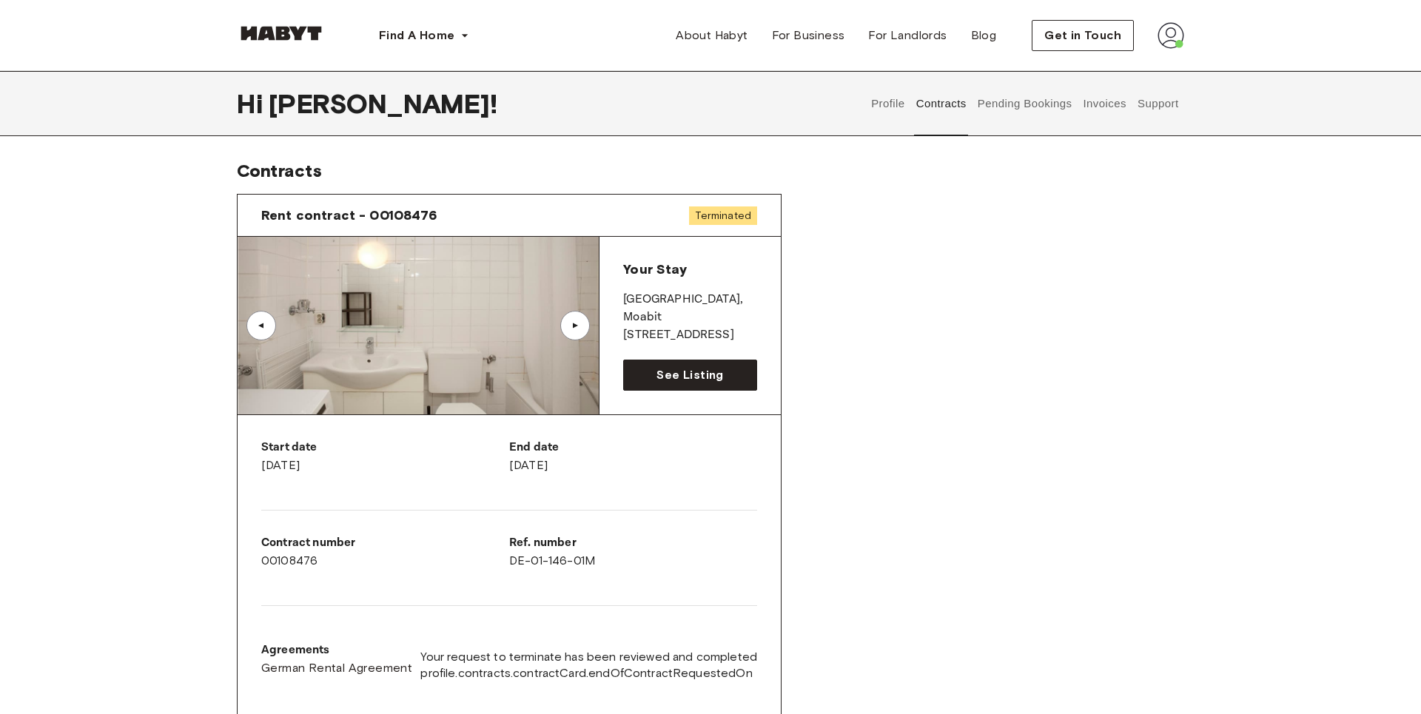
click at [568, 331] on div "▲" at bounding box center [575, 326] width 30 height 30
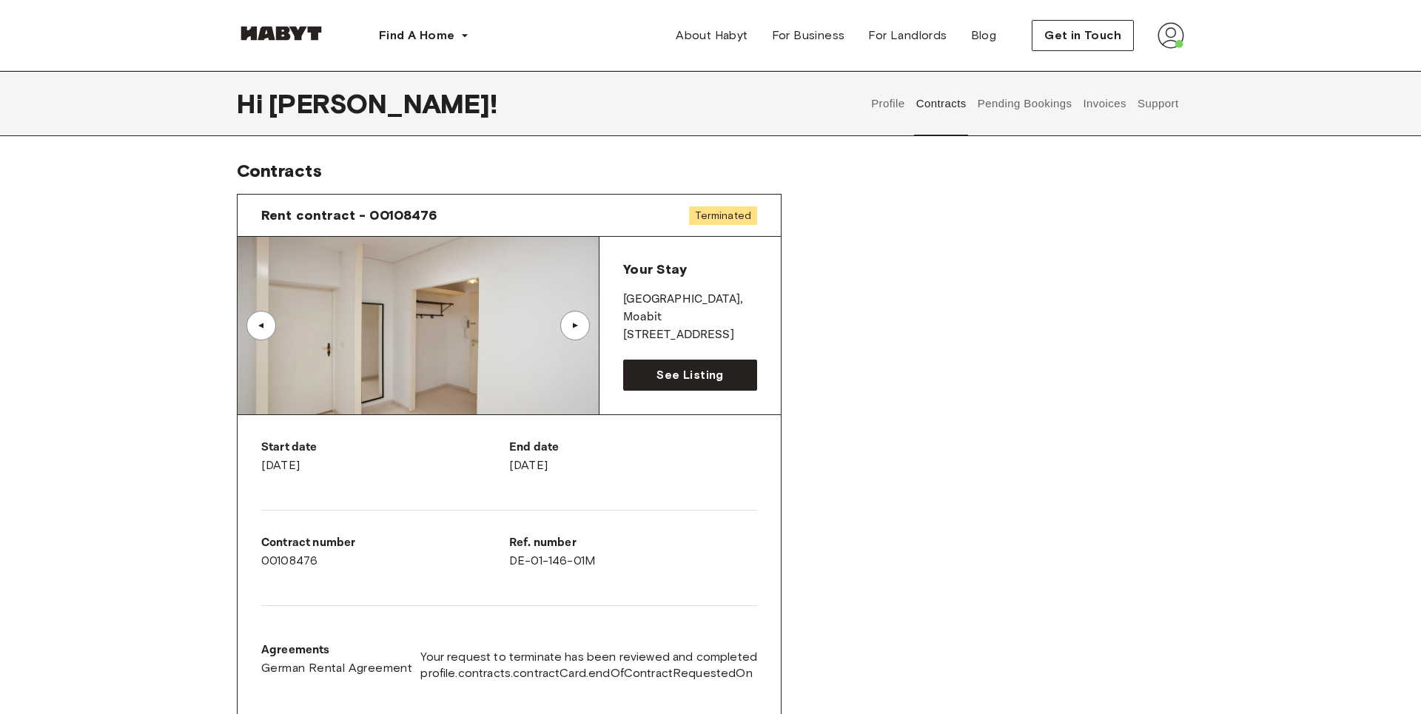
click at [580, 326] on div "▲" at bounding box center [575, 325] width 15 height 9
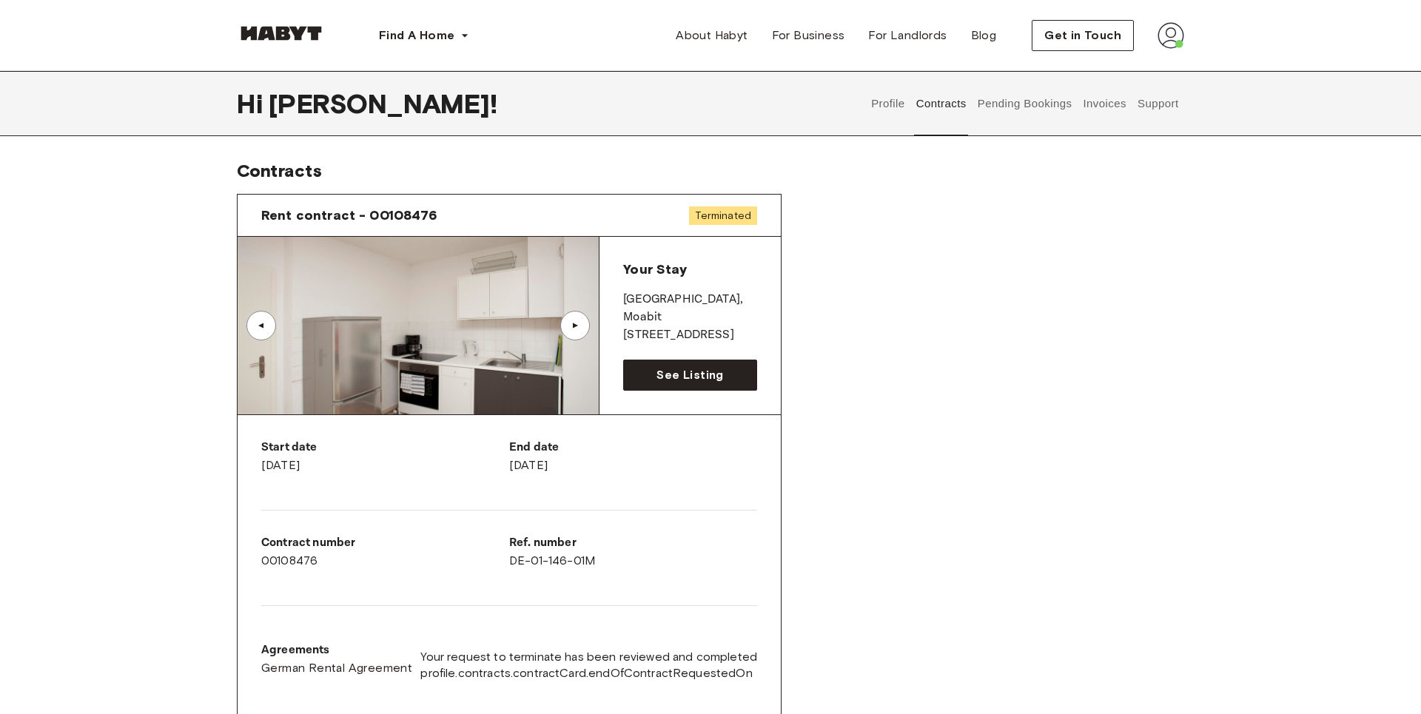
click at [573, 321] on div "▲" at bounding box center [575, 325] width 15 height 9
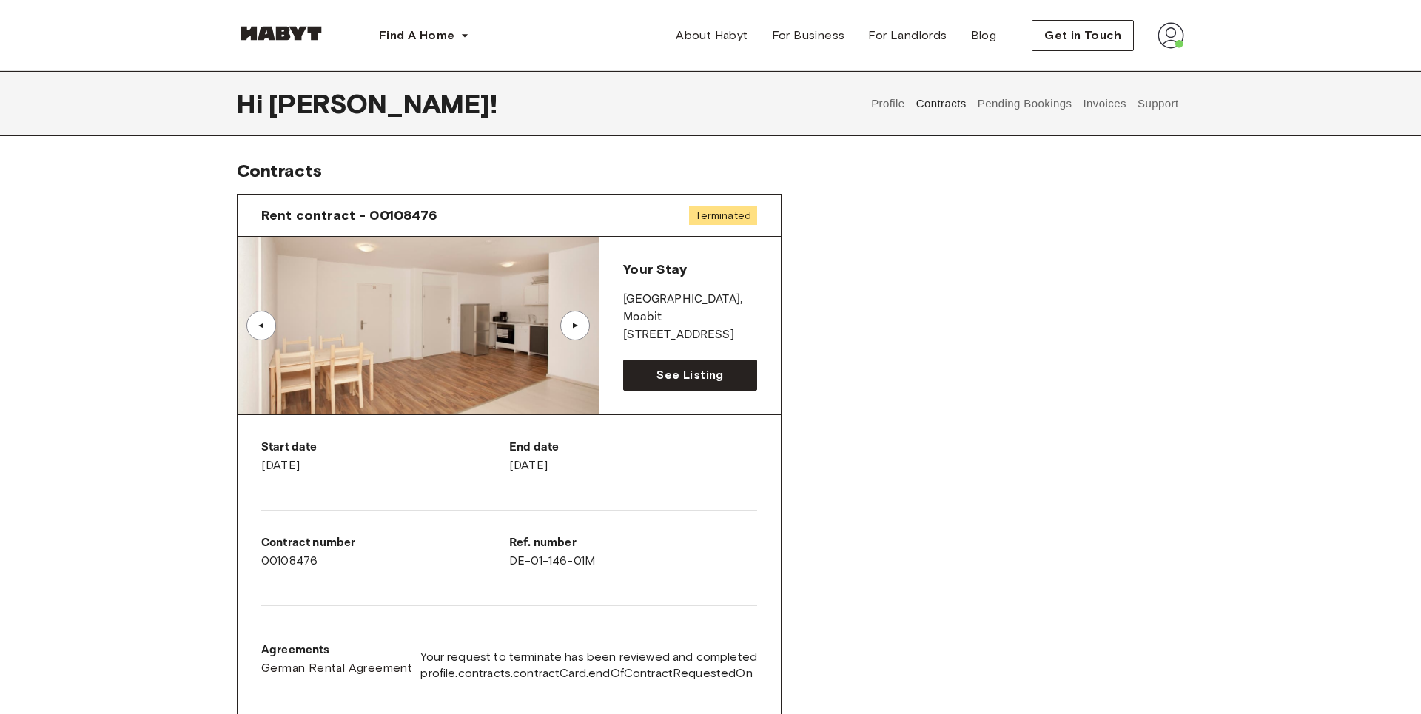
click at [576, 327] on div "▲" at bounding box center [575, 325] width 15 height 9
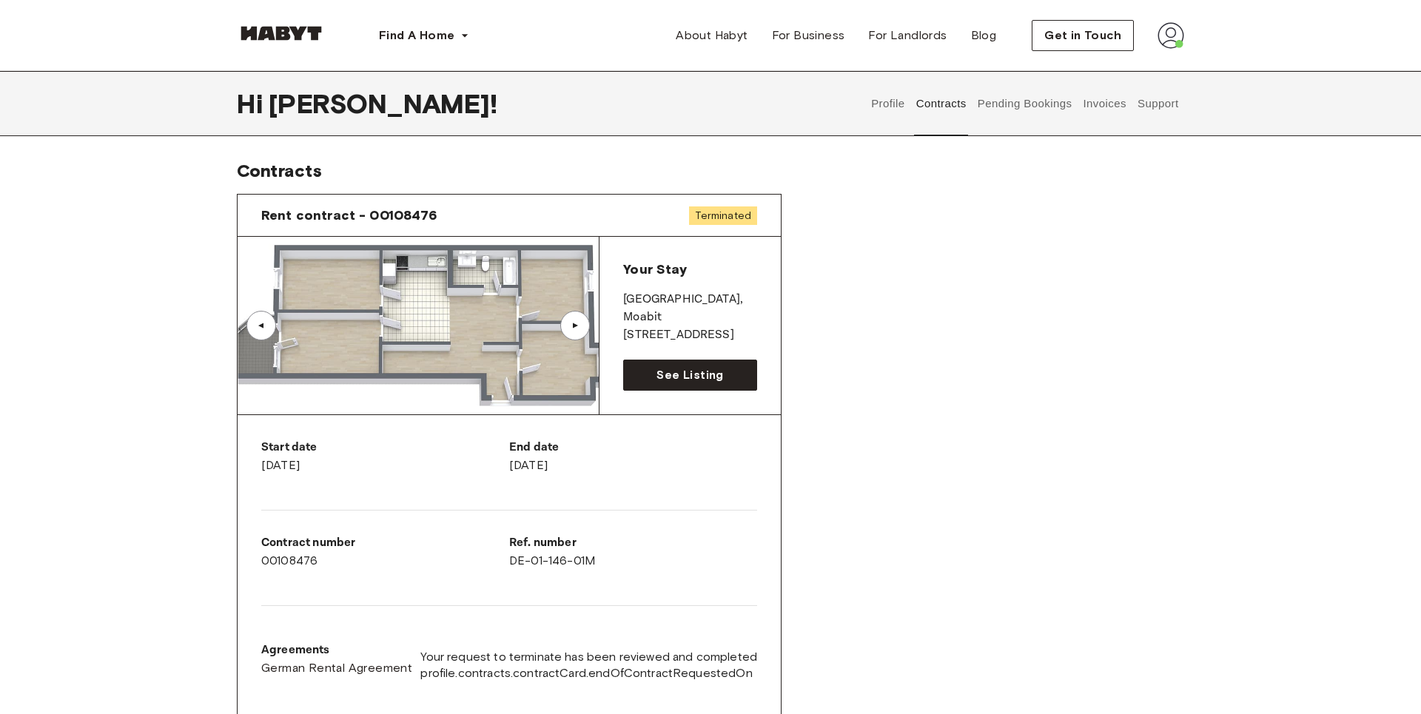
click at [575, 327] on div "▲" at bounding box center [575, 325] width 15 height 9
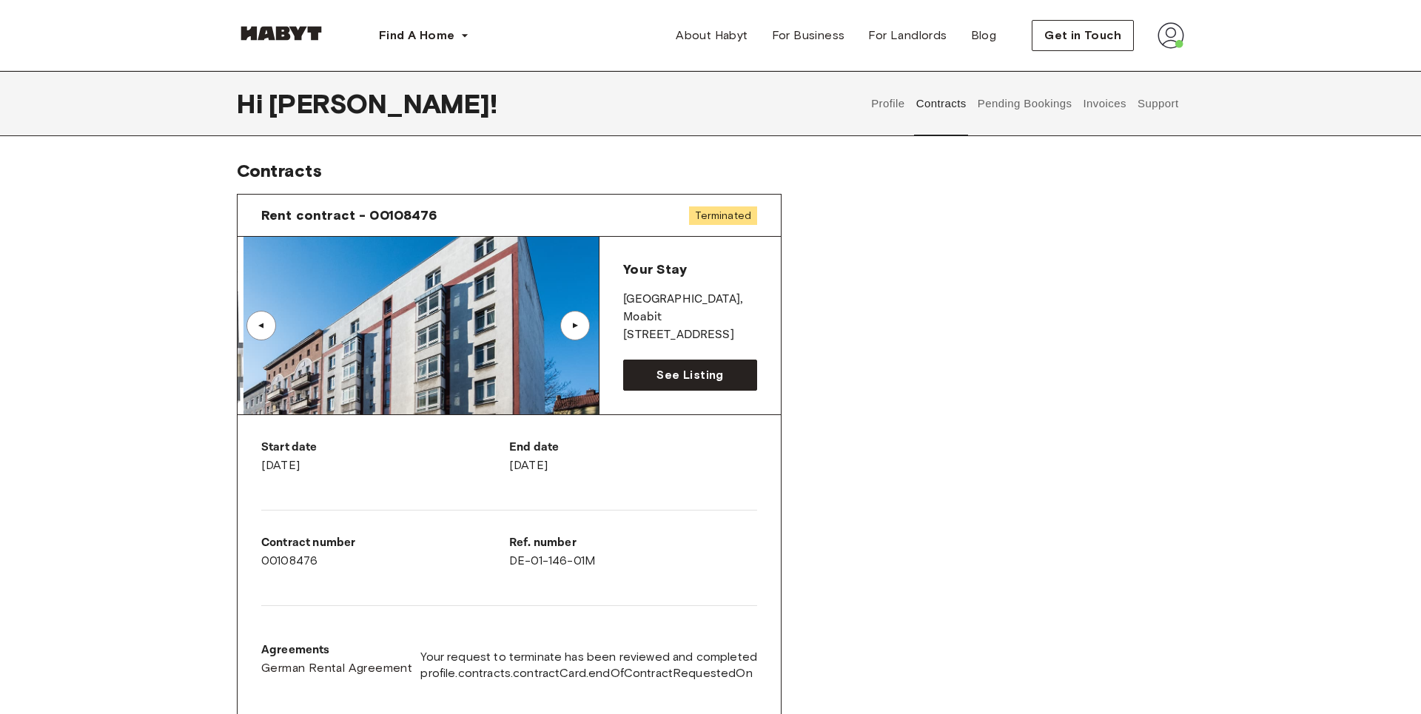
click at [575, 327] on div "▲" at bounding box center [575, 325] width 15 height 9
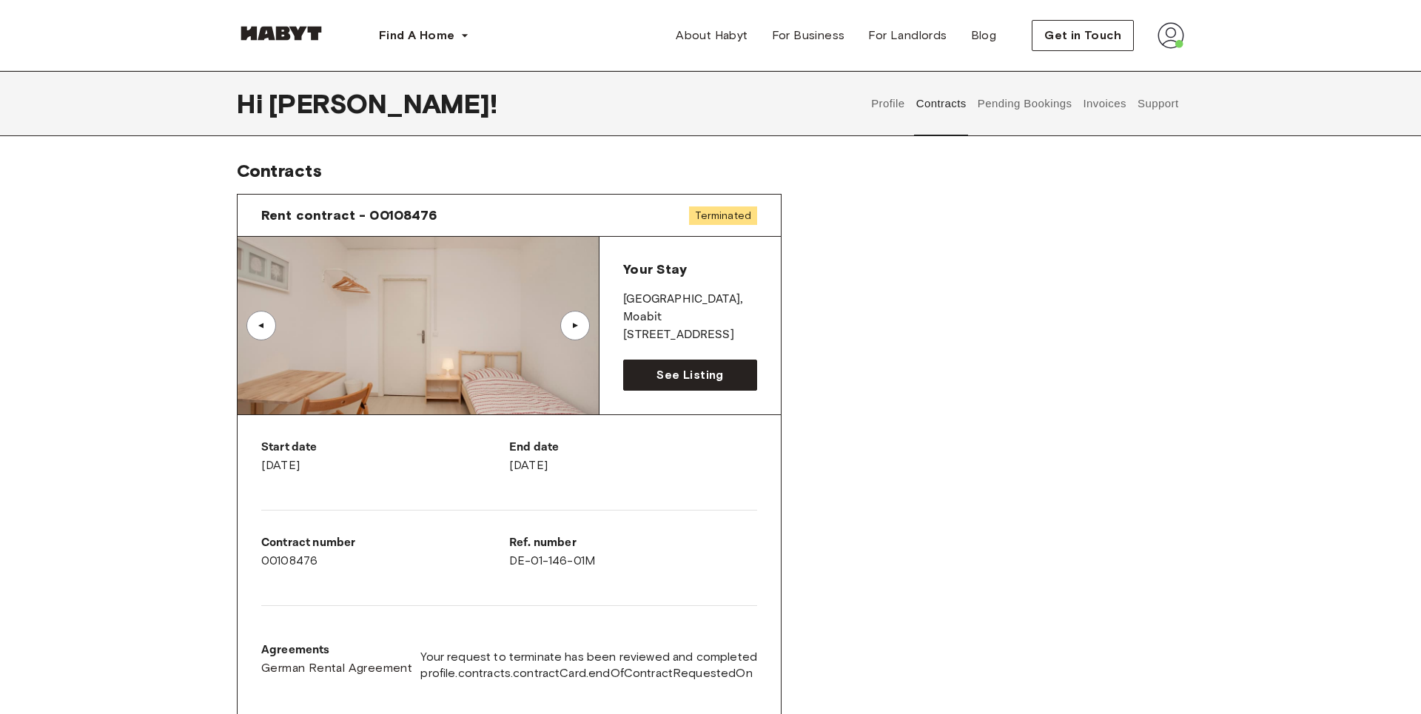
click at [866, 465] on div "Rent contract - 00108476 Terminated ▲ ▲ Your Stay BERLIN , Moabit Stromstraße 3…" at bounding box center [710, 614] width 947 height 864
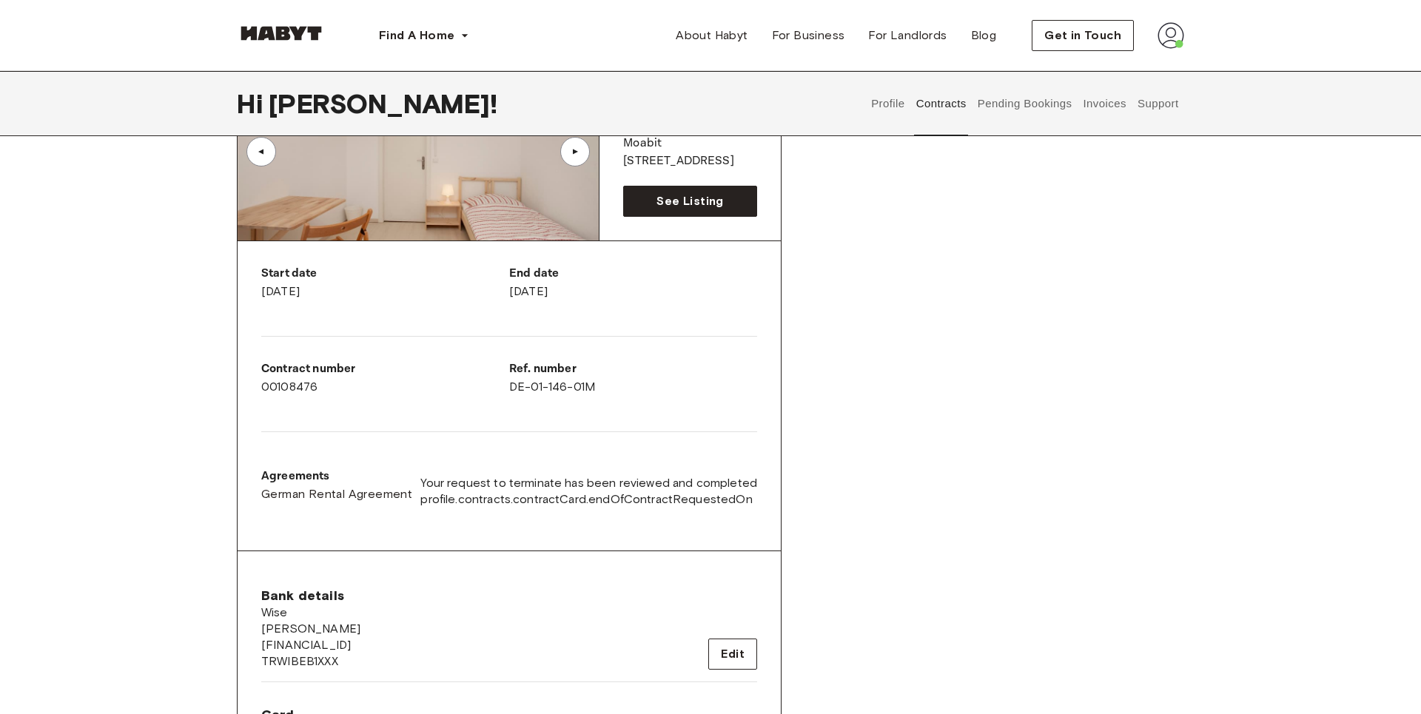
scroll to position [226, 0]
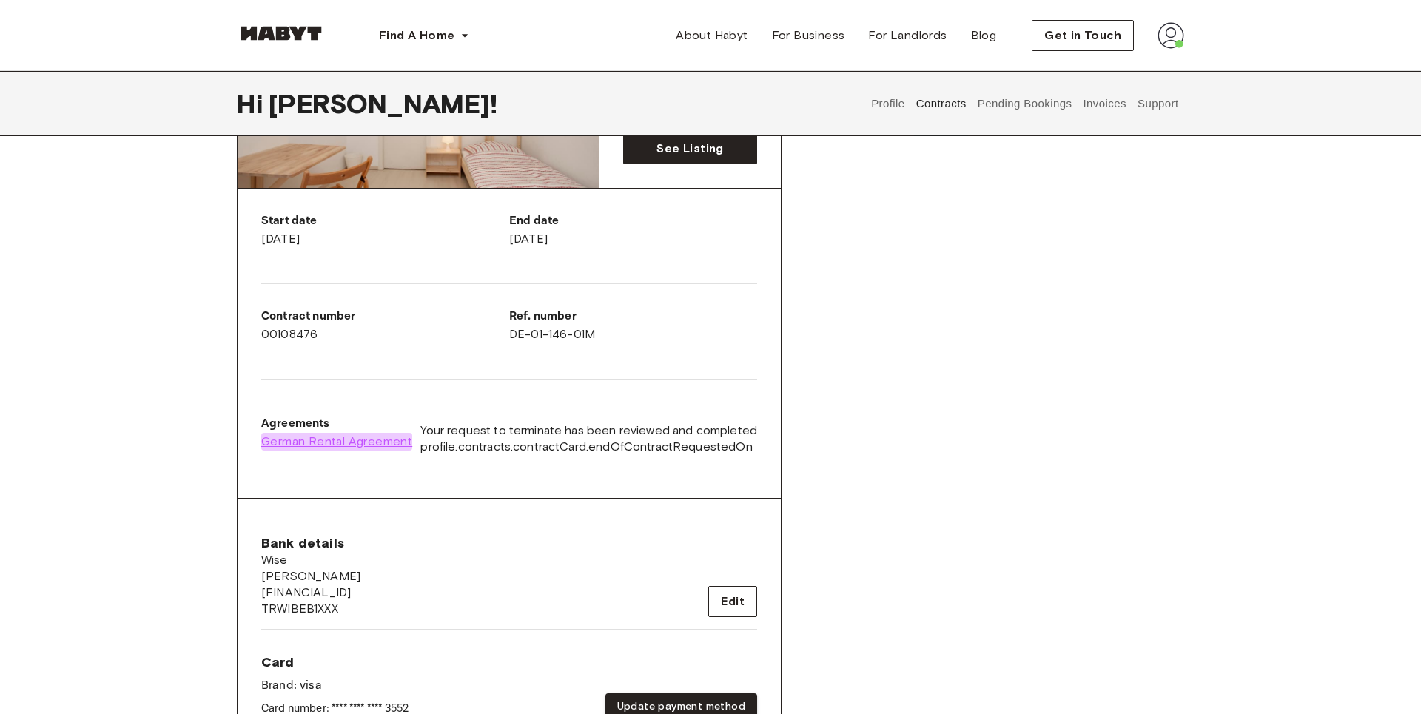
click at [408, 435] on span "German Rental Agreement" at bounding box center [336, 442] width 151 height 18
click at [313, 442] on span "German Rental Agreement" at bounding box center [336, 442] width 151 height 18
